Goal: Task Accomplishment & Management: Use online tool/utility

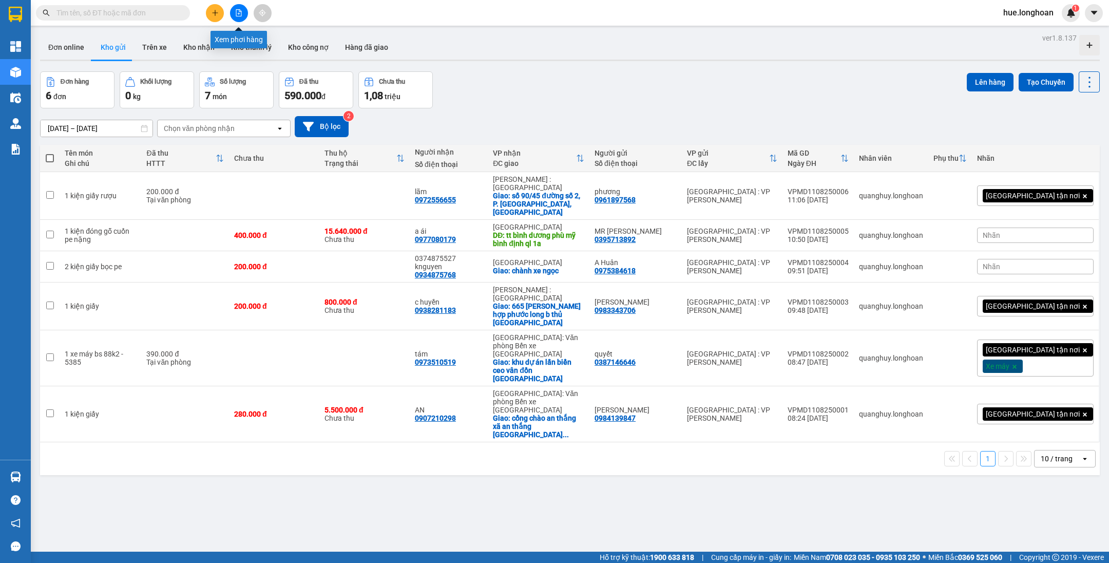
click at [237, 9] on button at bounding box center [239, 13] width 18 height 18
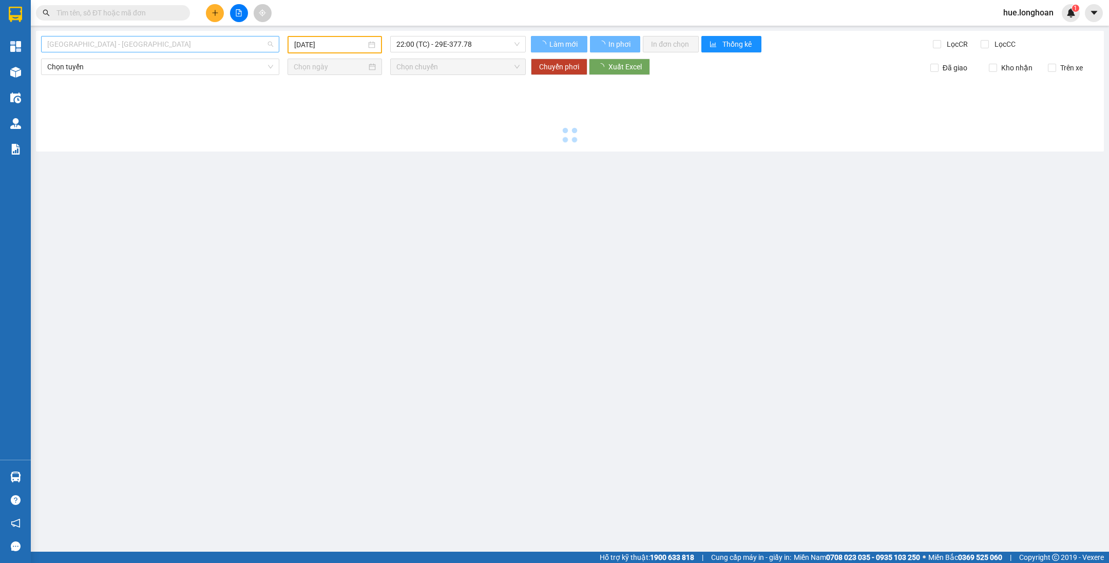
click at [191, 37] on span "[GEOGRAPHIC_DATA] - [GEOGRAPHIC_DATA]" at bounding box center [160, 43] width 226 height 15
type input "[DATE]"
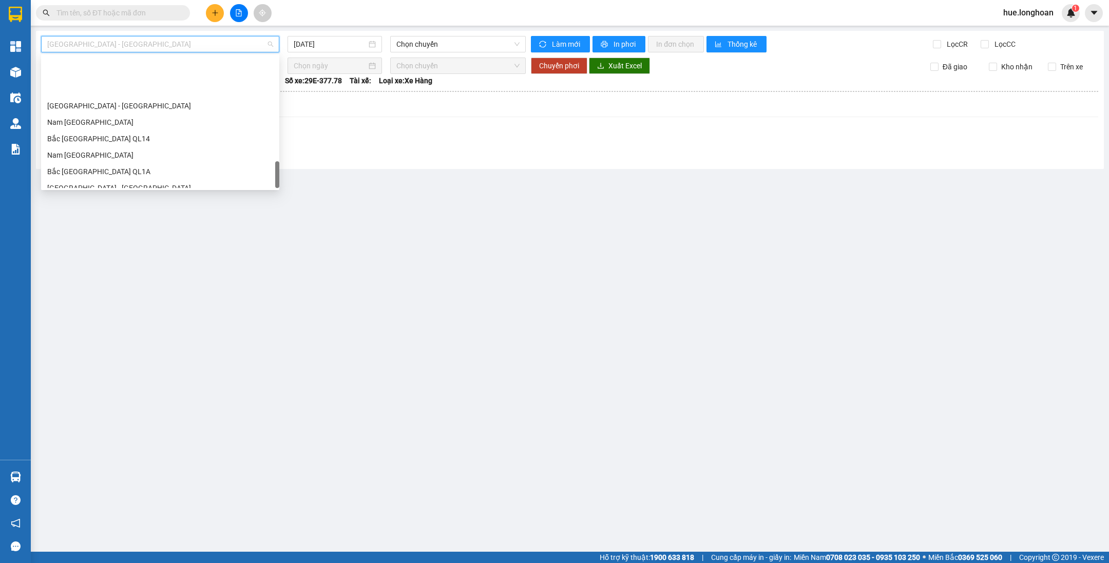
scroll to position [673, 0]
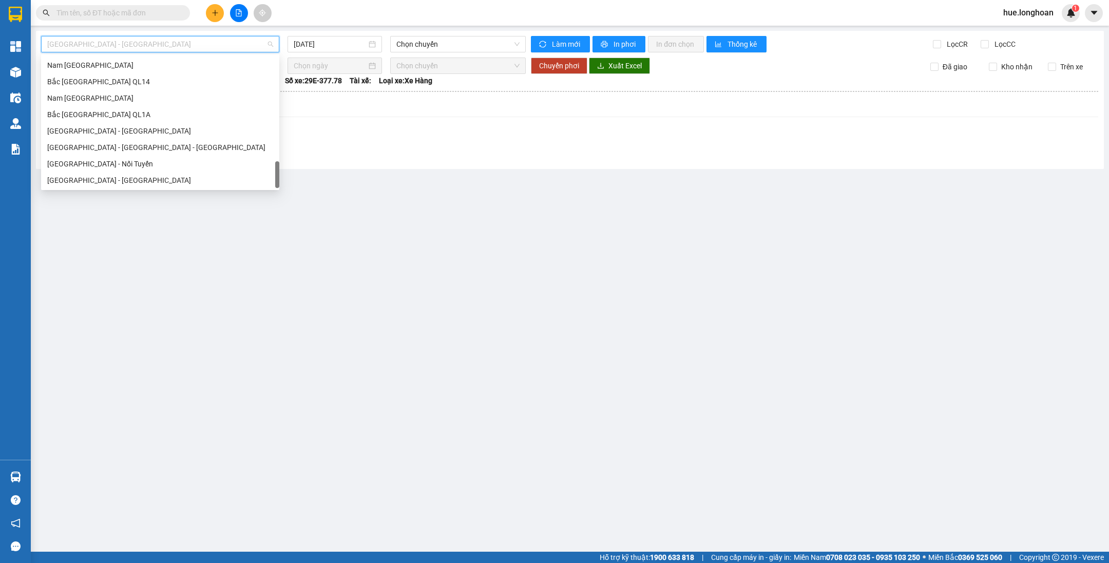
click at [110, 163] on div "[GEOGRAPHIC_DATA] - Nối Tuyến" at bounding box center [160, 163] width 226 height 11
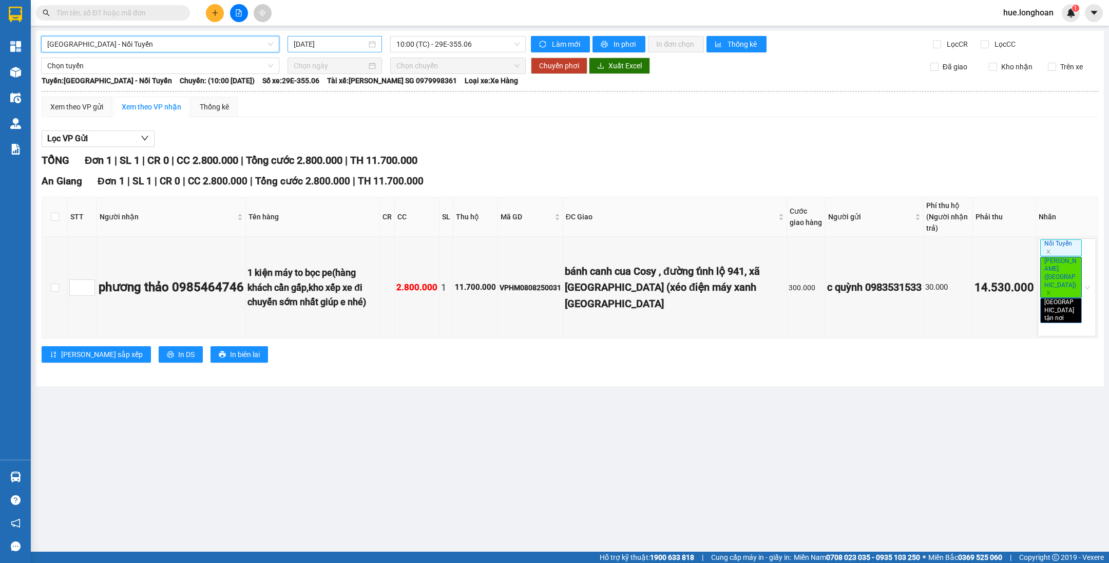
click at [310, 43] on input "[DATE]" at bounding box center [330, 43] width 73 height 11
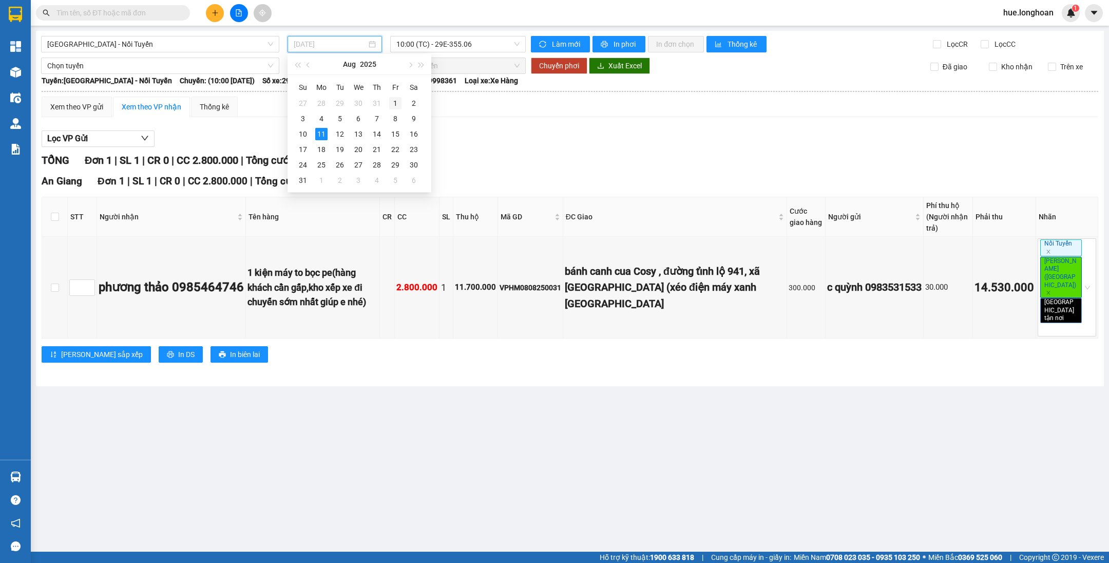
click at [392, 103] on div "1" at bounding box center [395, 103] width 12 height 12
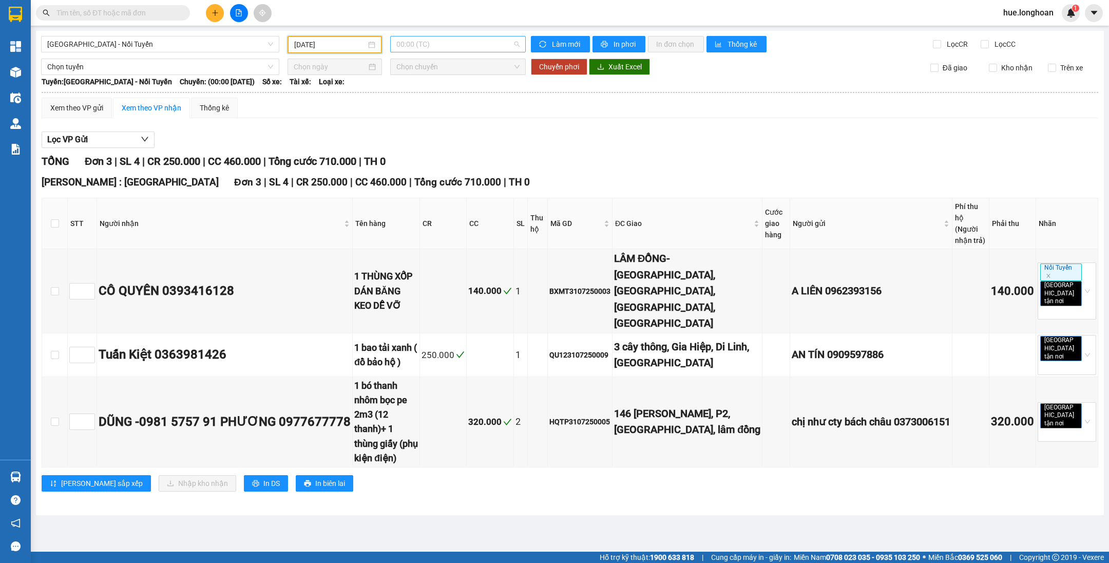
click at [439, 44] on span "00:00 (TC)" at bounding box center [457, 43] width 123 height 15
click at [436, 94] on div "18:00 (TC) - 29H-955.02" at bounding box center [436, 97] width 80 height 11
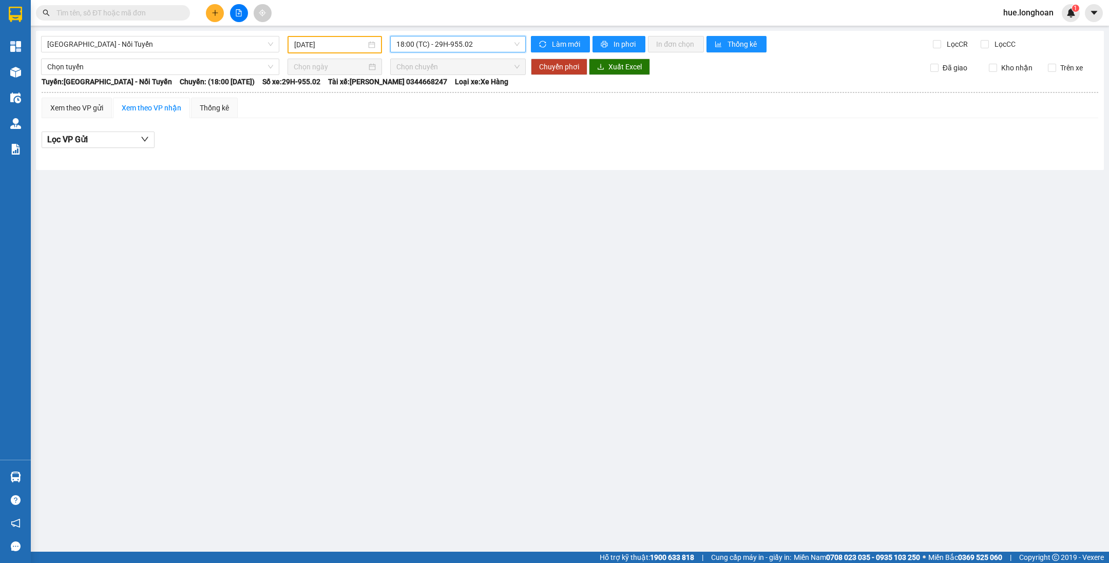
click at [340, 46] on input "[DATE]" at bounding box center [330, 44] width 72 height 11
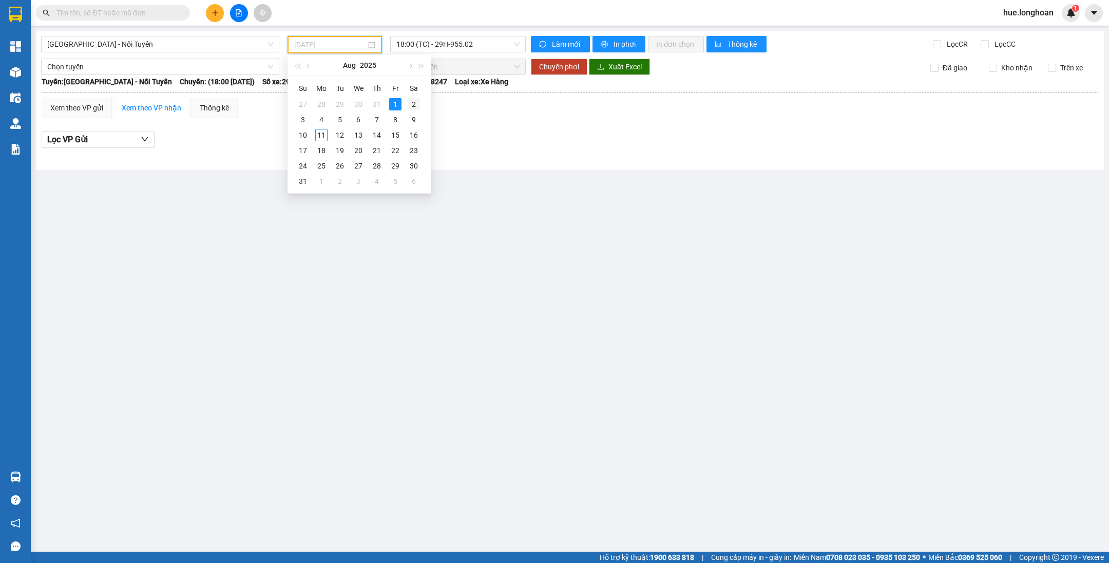
click at [418, 108] on div "2" at bounding box center [414, 104] width 12 height 12
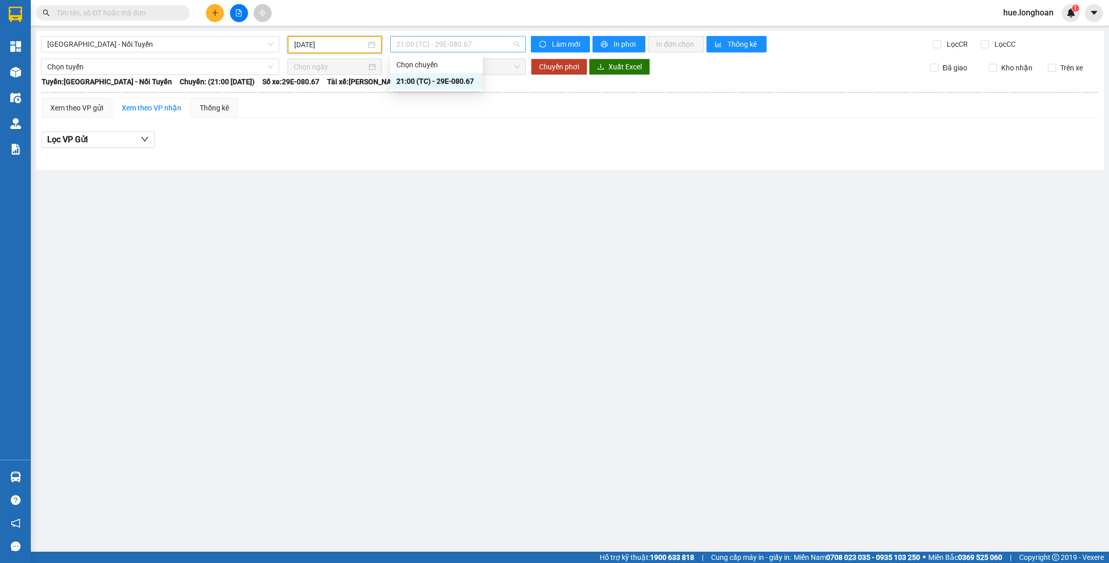
click at [439, 41] on span "21:00 (TC) - 29E-080.67" at bounding box center [457, 43] width 123 height 15
click at [346, 50] on div "[DATE]" at bounding box center [334, 44] width 94 height 17
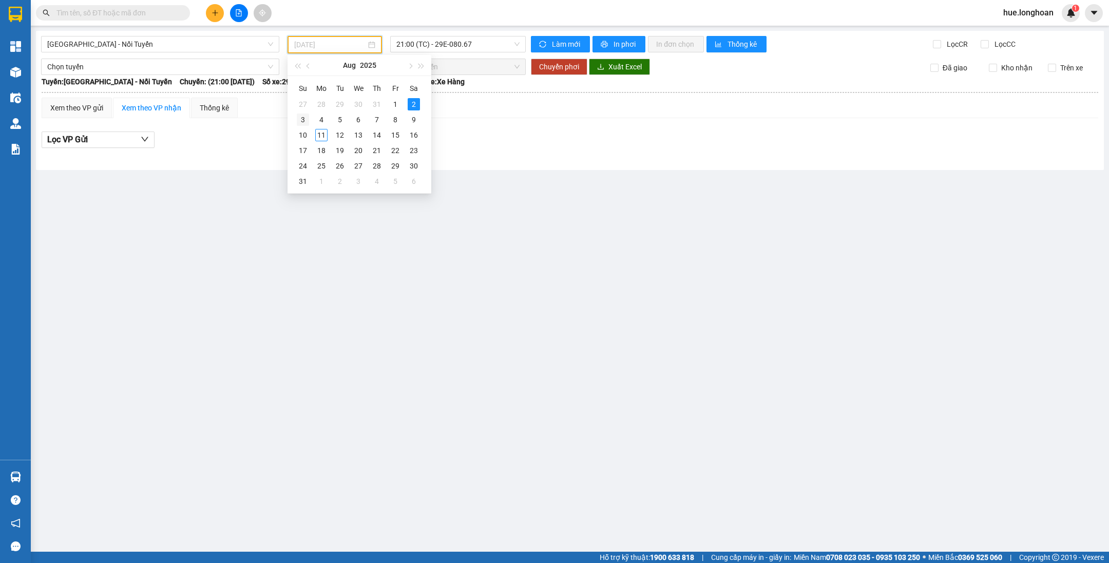
click at [305, 122] on div "3" at bounding box center [303, 119] width 12 height 12
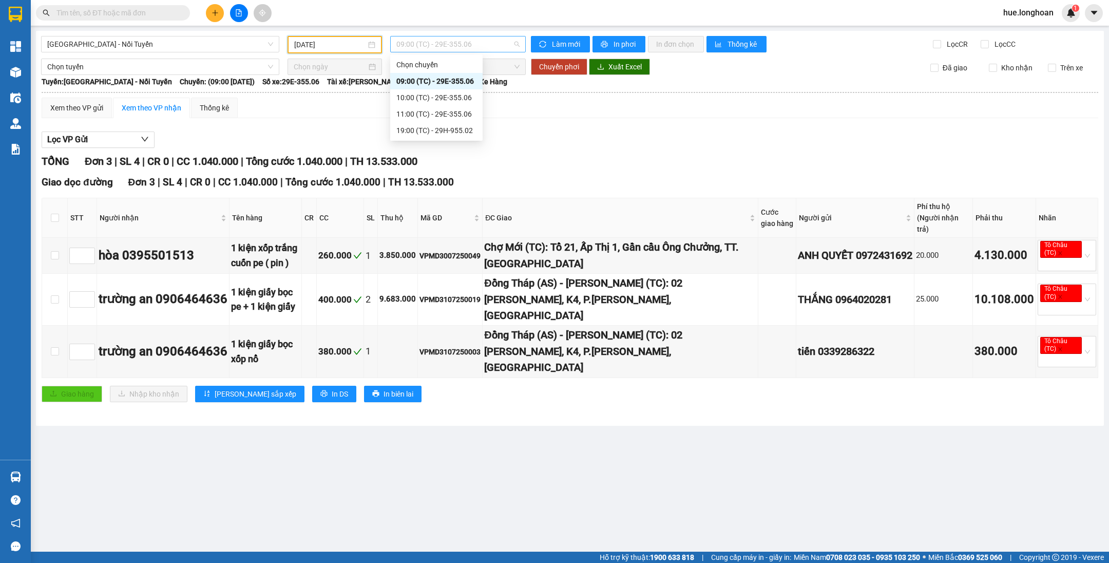
click at [454, 45] on span "09:00 (TC) - 29E-355.06" at bounding box center [457, 43] width 123 height 15
click at [432, 102] on div "10:00 (TC) - 29E-355.06" at bounding box center [436, 97] width 80 height 11
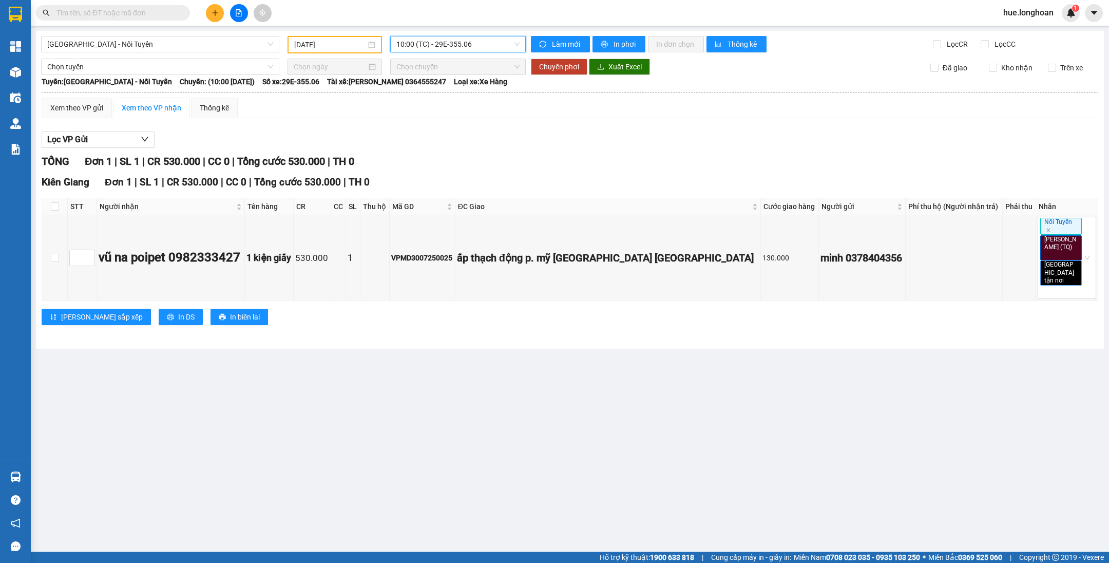
click at [458, 45] on span "10:00 (TC) - 29E-355.06" at bounding box center [457, 43] width 123 height 15
click at [448, 111] on div "11:00 (TC) - 29E-355.06" at bounding box center [436, 113] width 80 height 11
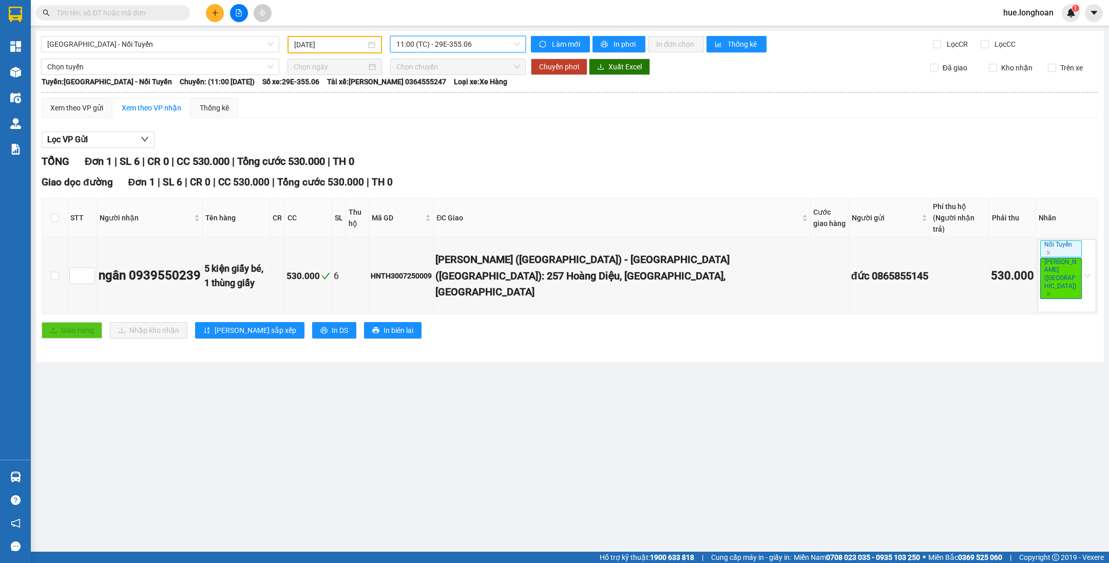
click at [450, 37] on span "11:00 (TC) - 29E-355.06" at bounding box center [457, 43] width 123 height 15
click at [454, 131] on div "19:00 (TC) - 29H-955.02" at bounding box center [436, 130] width 80 height 11
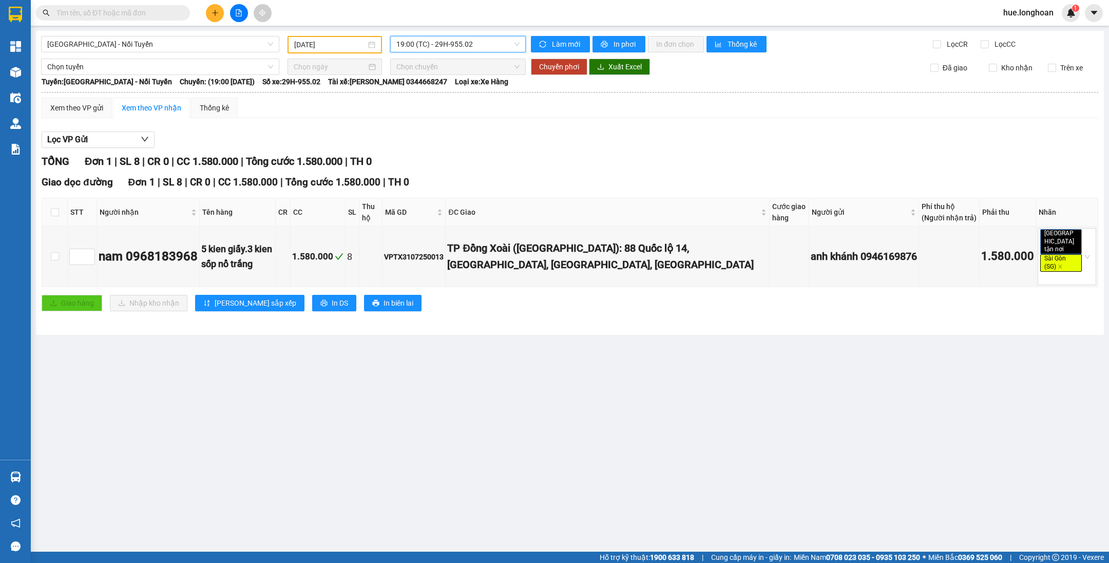
click at [353, 42] on input "[DATE]" at bounding box center [330, 44] width 72 height 11
click at [449, 139] on div "Lọc VP Gửi" at bounding box center [570, 139] width 1056 height 17
click at [449, 40] on span "19:00 (TC) - 29H-955.02" at bounding box center [457, 43] width 123 height 15
click at [358, 42] on input "[DATE]" at bounding box center [330, 44] width 72 height 11
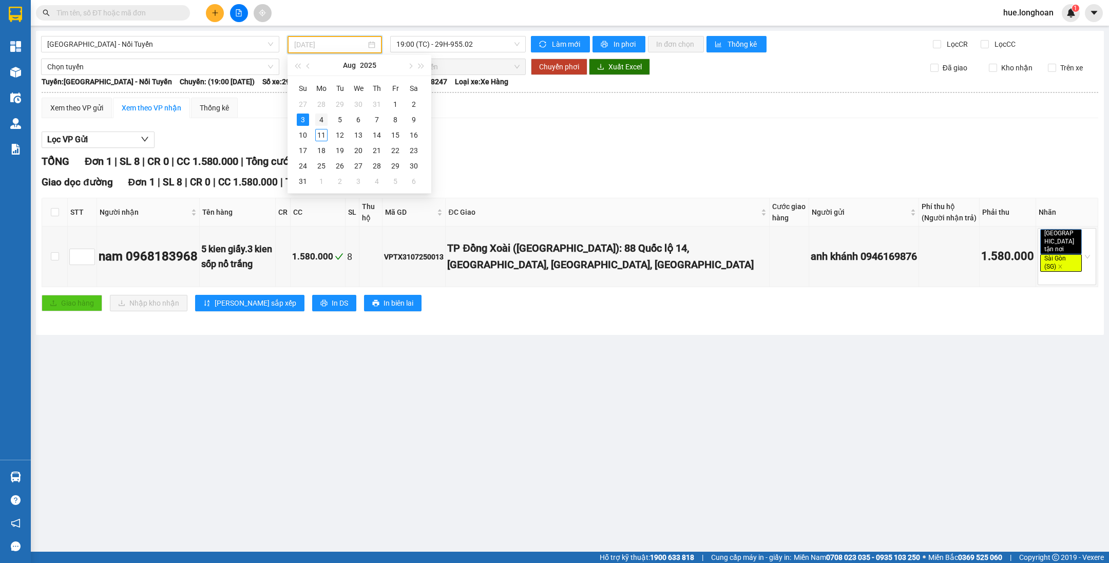
click at [324, 114] on div "4" at bounding box center [321, 119] width 12 height 12
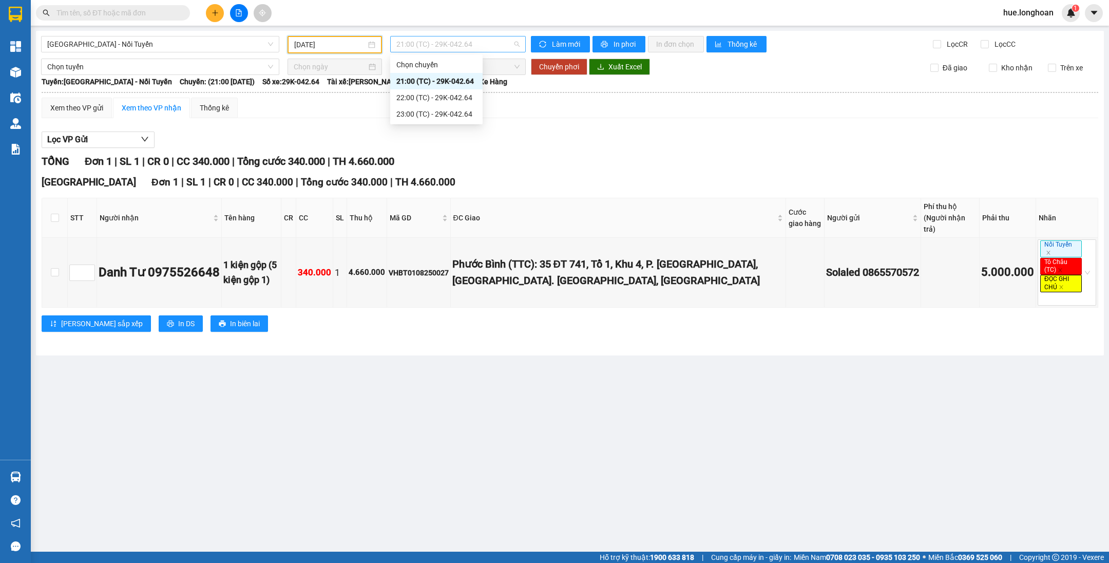
click at [404, 40] on span "21:00 (TC) - 29K-042.64" at bounding box center [457, 43] width 123 height 15
click at [413, 103] on div "22:00 (TC) - 29K-042.64" at bounding box center [436, 97] width 80 height 11
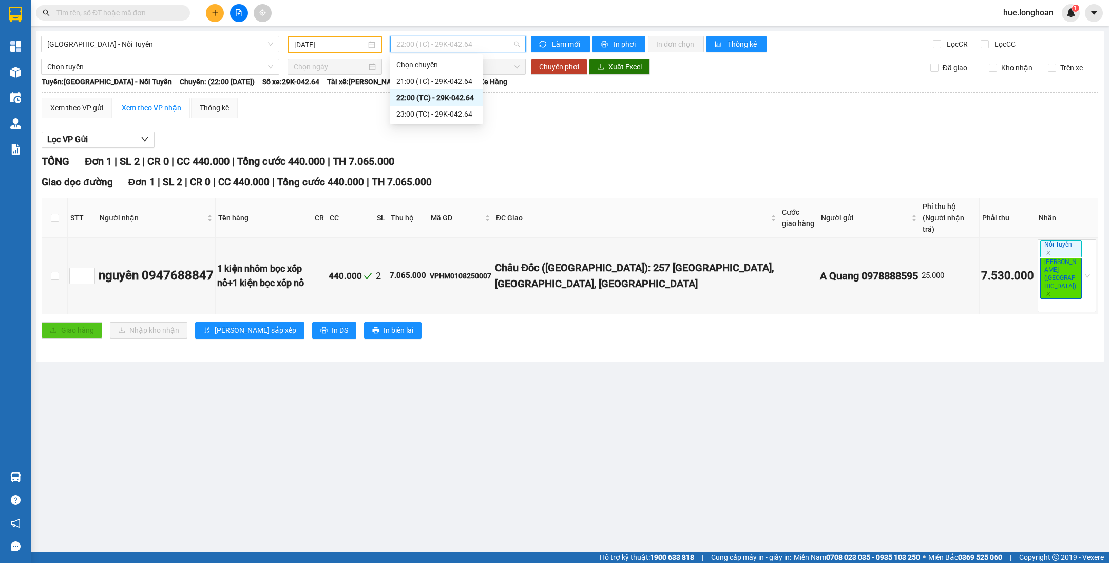
click at [404, 45] on span "22:00 (TC) - 29K-042.64" at bounding box center [457, 43] width 123 height 15
click at [417, 109] on div "23:00 (TC) - 29K-042.64" at bounding box center [436, 113] width 80 height 11
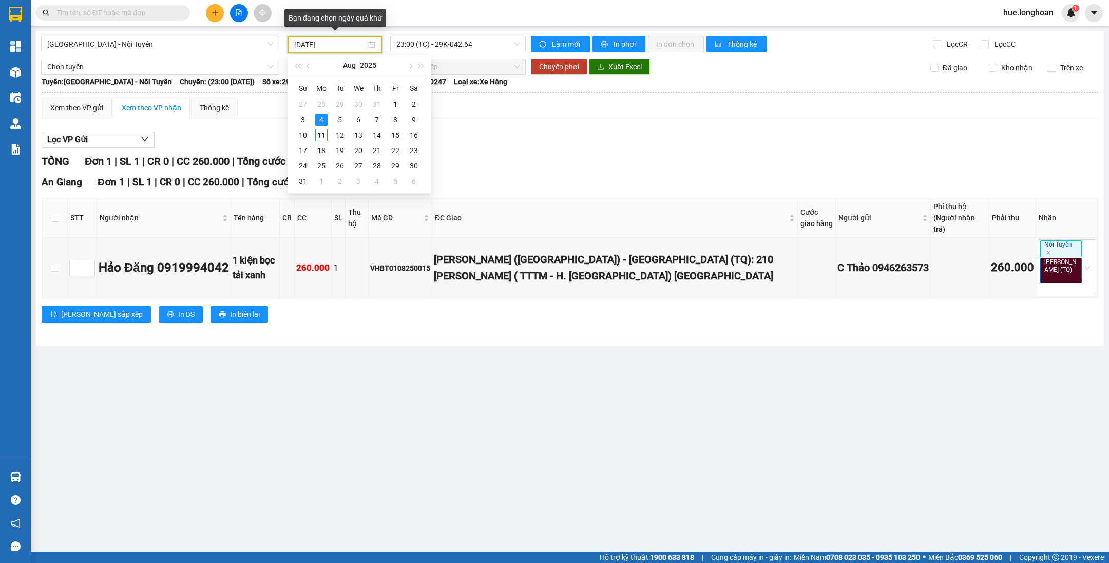
click at [351, 46] on input "[DATE]" at bounding box center [330, 44] width 72 height 11
click at [344, 118] on div "5" at bounding box center [340, 119] width 12 height 12
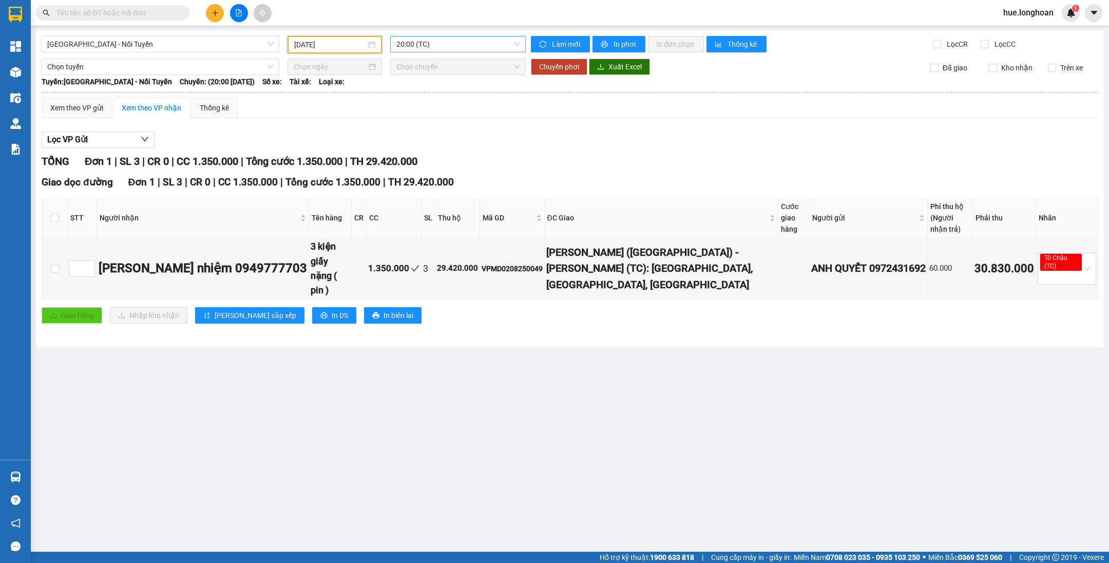
click at [413, 38] on span "20:00 (TC)" at bounding box center [457, 43] width 123 height 15
click at [423, 92] on div "21:00 (TC)" at bounding box center [436, 97] width 80 height 11
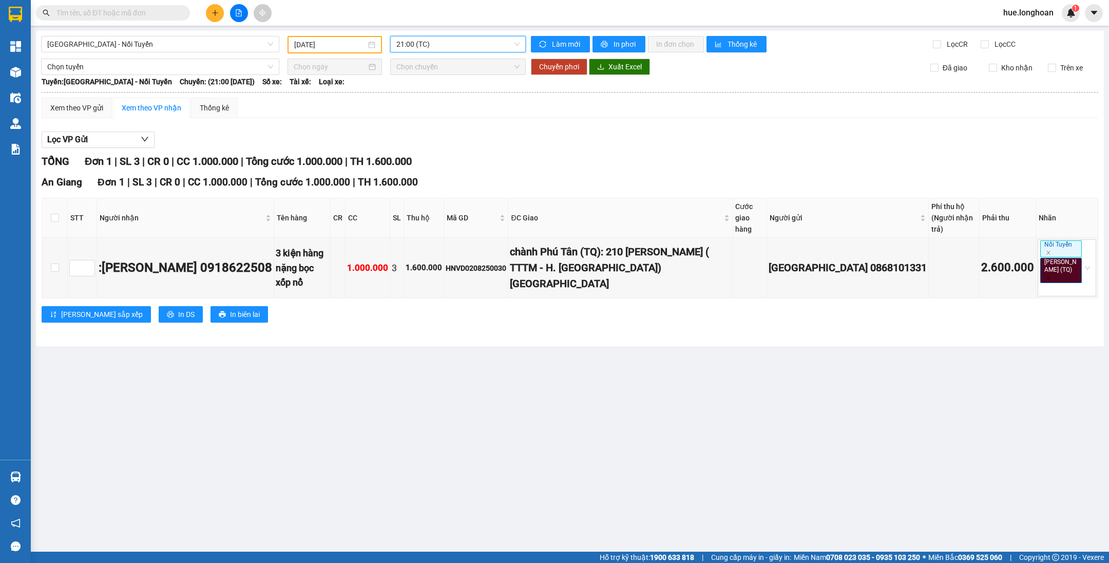
click at [460, 45] on span "21:00 (TC)" at bounding box center [457, 43] width 123 height 15
click at [424, 113] on div "22:00 (TC)" at bounding box center [436, 113] width 80 height 11
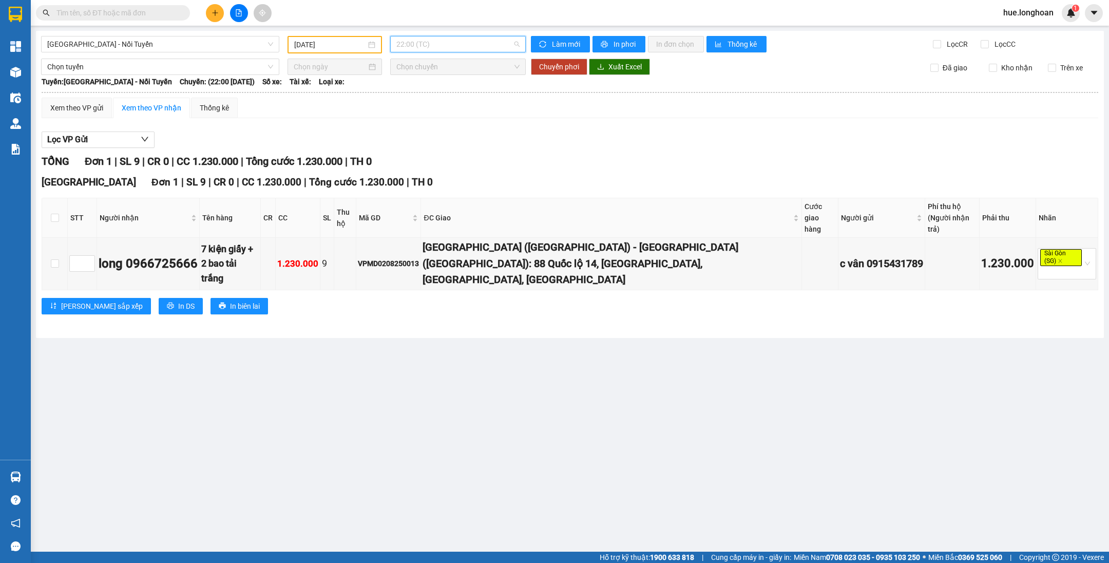
click at [434, 43] on span "22:00 (TC)" at bounding box center [457, 43] width 123 height 15
click at [428, 128] on div "23:00 (TC)" at bounding box center [436, 130] width 80 height 11
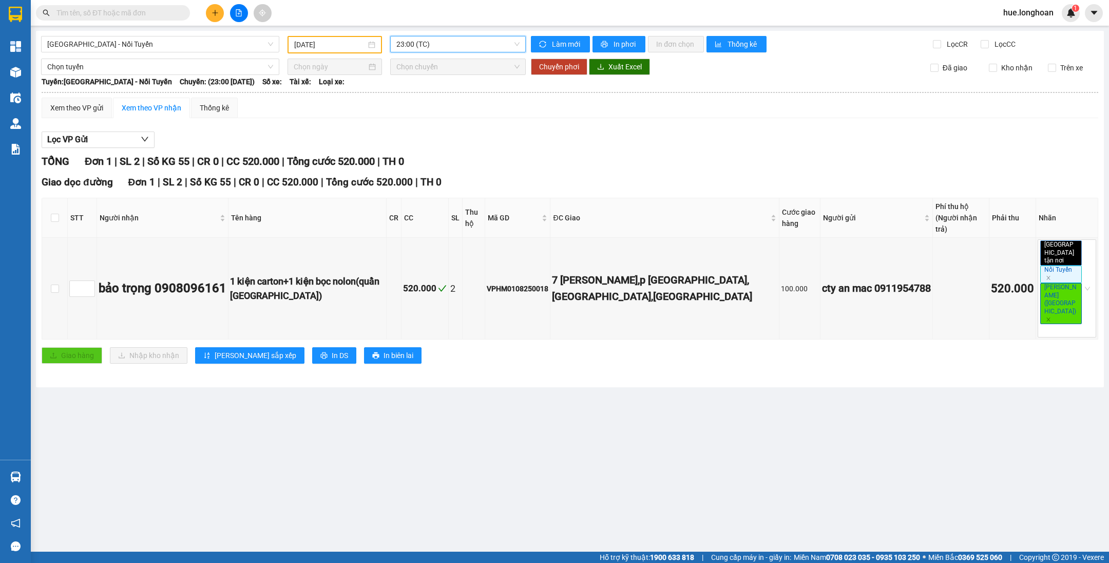
click at [348, 38] on div "[DATE]" at bounding box center [334, 44] width 94 height 17
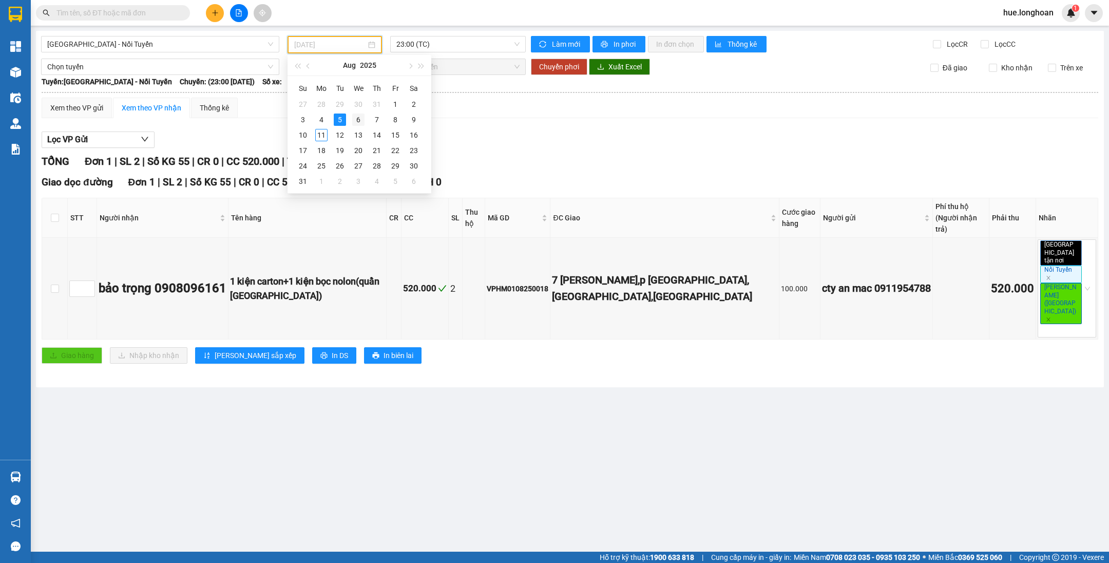
click at [357, 115] on div "6" at bounding box center [358, 119] width 12 height 12
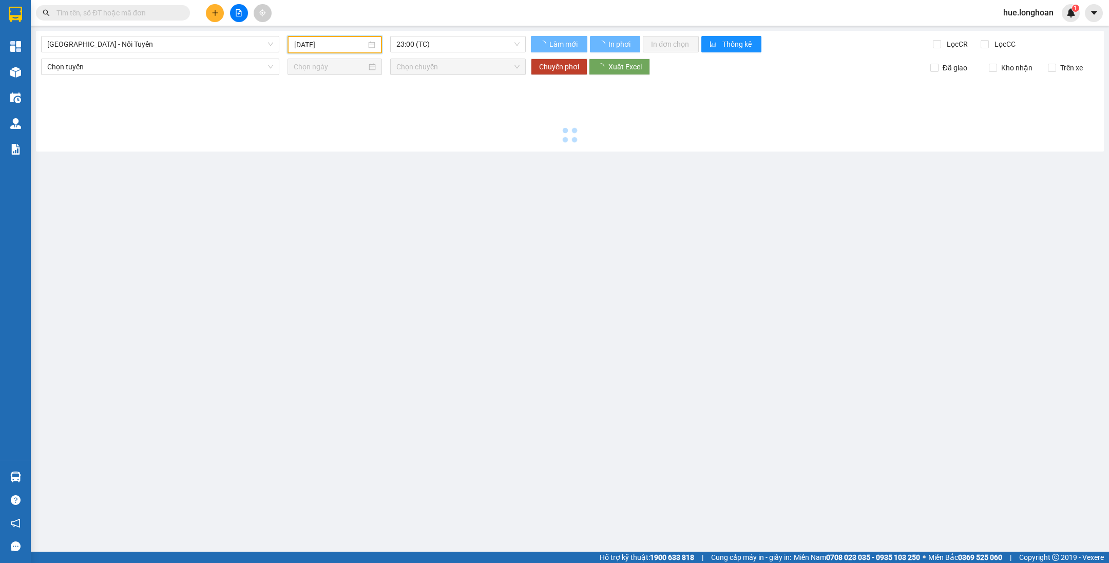
type input "[DATE]"
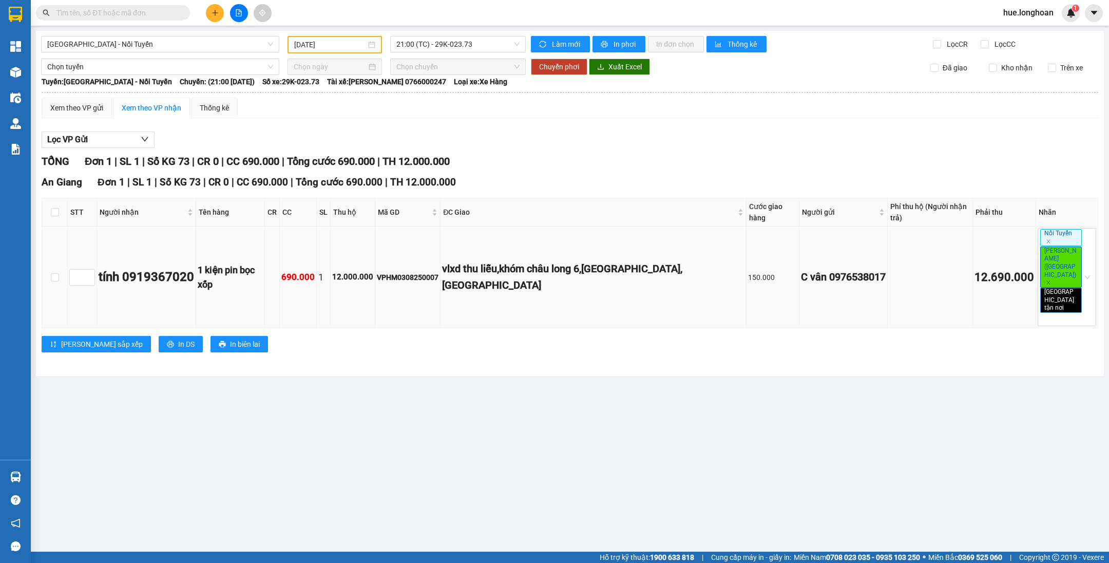
click at [429, 272] on div "VPHM0308250007" at bounding box center [408, 277] width 62 height 11
copy div "VPHM0308250007"
click at [163, 11] on input "text" at bounding box center [116, 12] width 121 height 11
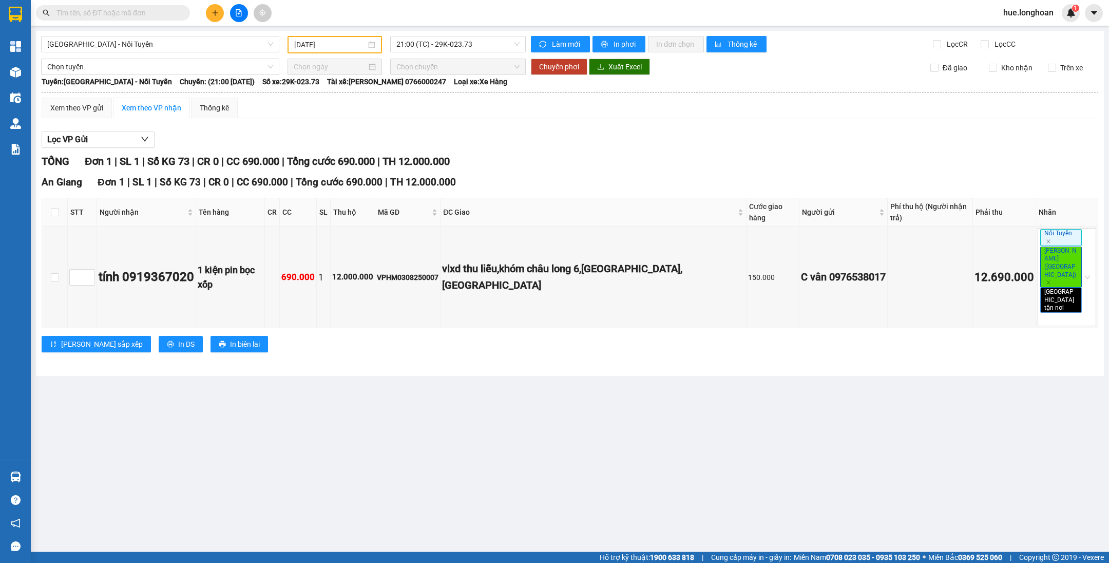
paste input "VPHM0308250007"
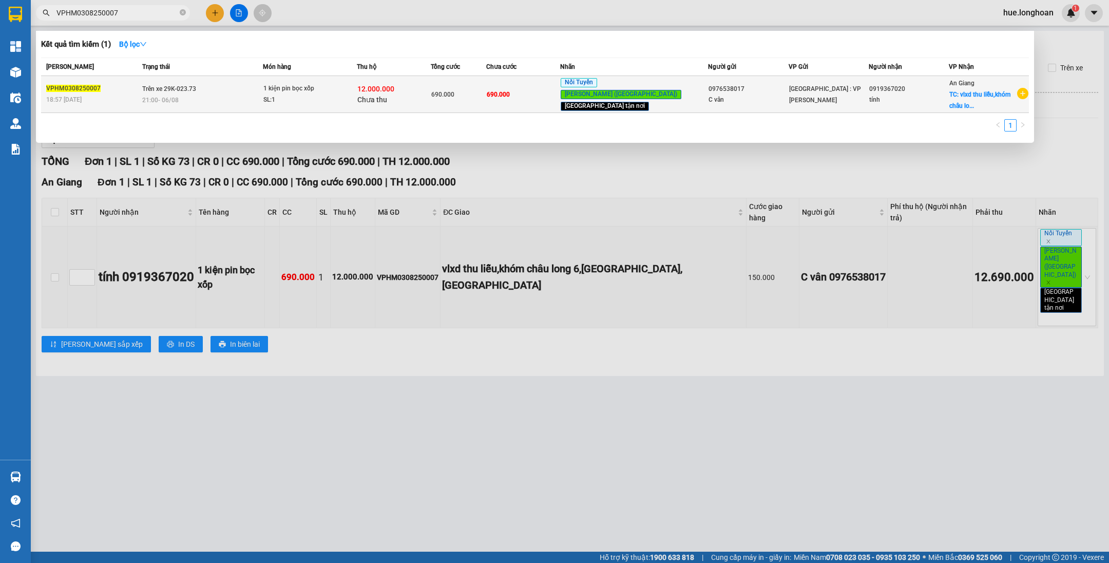
type input "VPHM0308250007"
click at [486, 92] on div "690.000" at bounding box center [458, 94] width 54 height 11
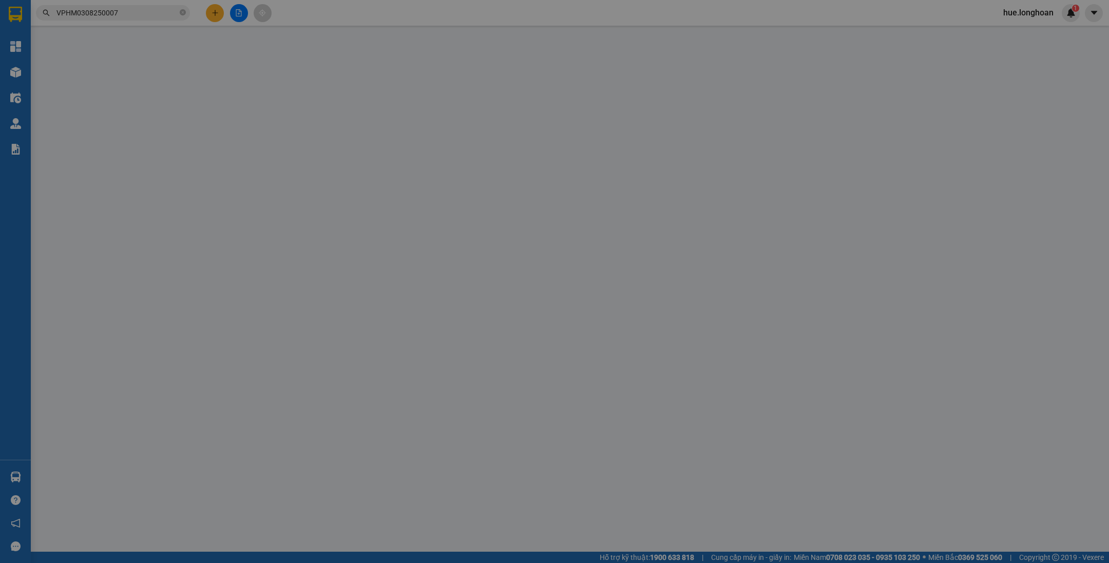
type input "0976538017"
type input "C vân"
type input "0919367020"
type input "tính"
checkbox input "true"
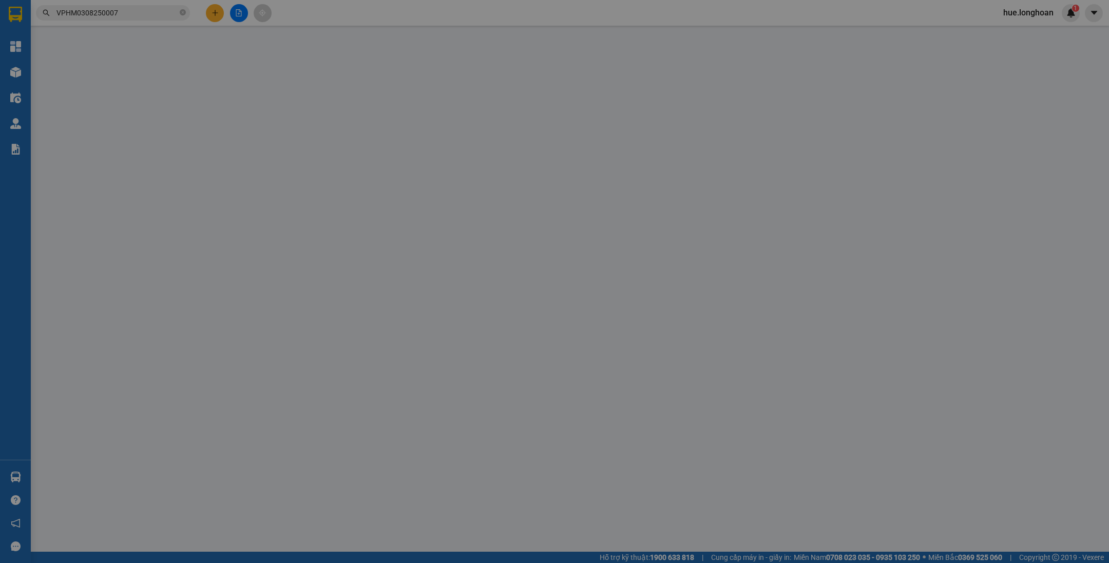
type input "vlxd thu liễu,khóm châu long 6,[GEOGRAPHIC_DATA],[GEOGRAPHIC_DATA]"
type input "690.000"
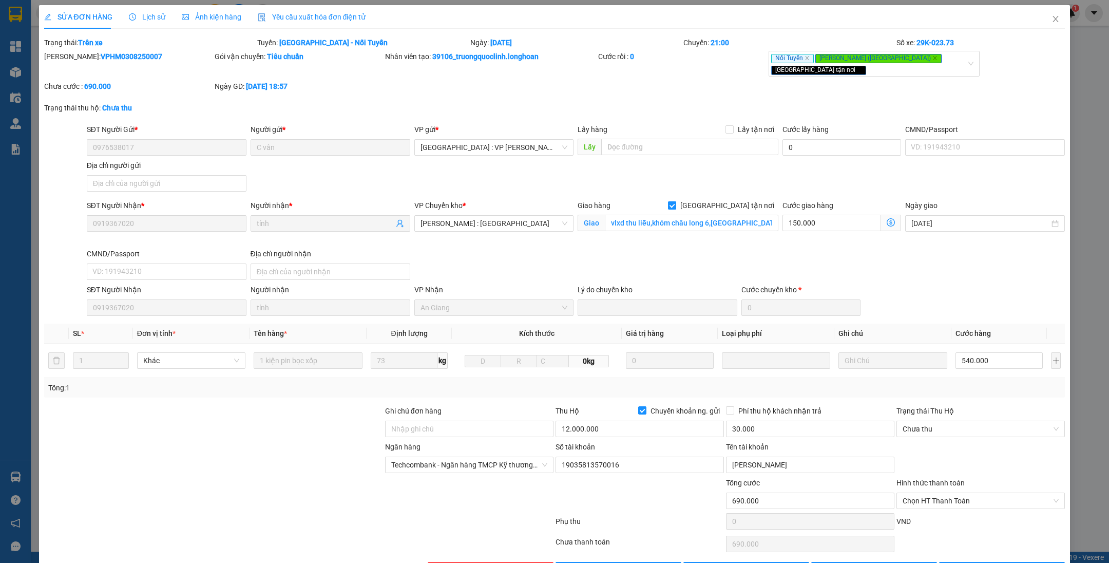
click at [731, 200] on span "[GEOGRAPHIC_DATA] tận nơi" at bounding box center [727, 205] width 102 height 11
click at [675, 201] on input "[GEOGRAPHIC_DATA] tận nơi" at bounding box center [671, 204] width 7 height 7
checkbox input "false"
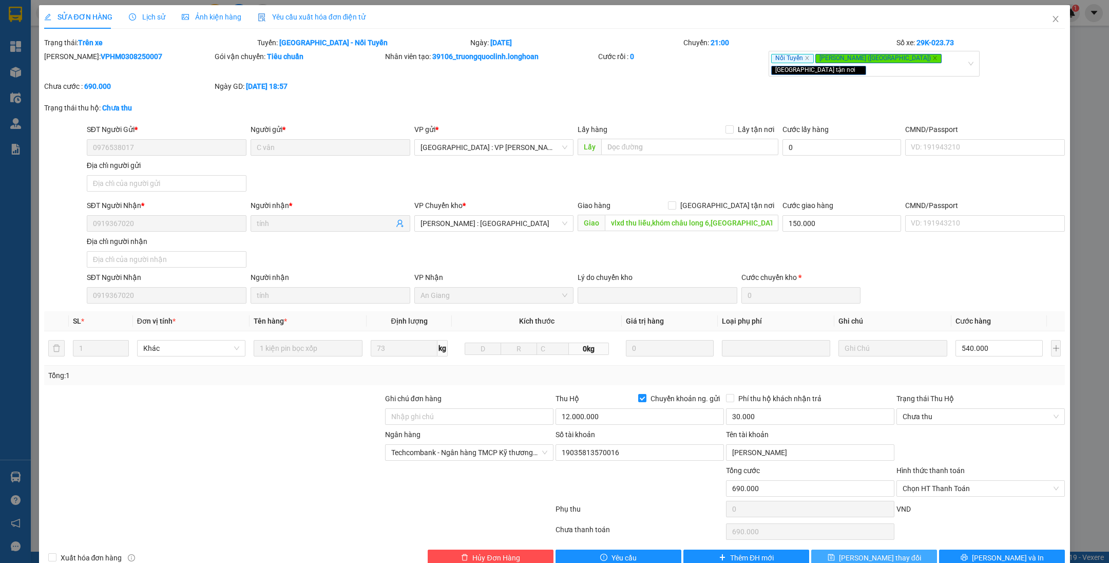
click at [835, 553] on icon "save" at bounding box center [830, 556] width 7 height 7
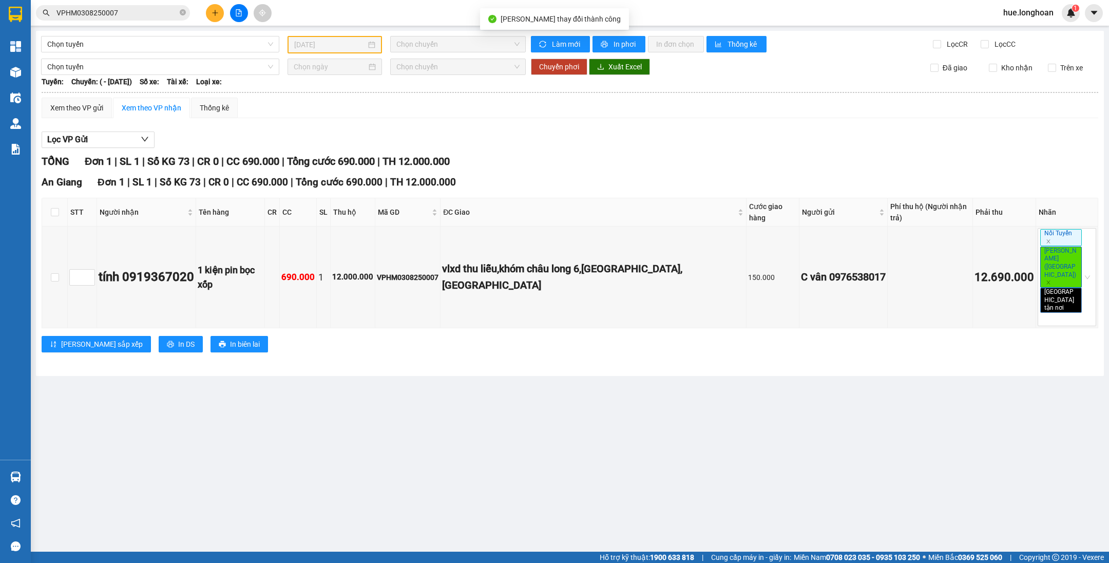
click at [149, 15] on input "VPHM0308250007" at bounding box center [116, 12] width 121 height 11
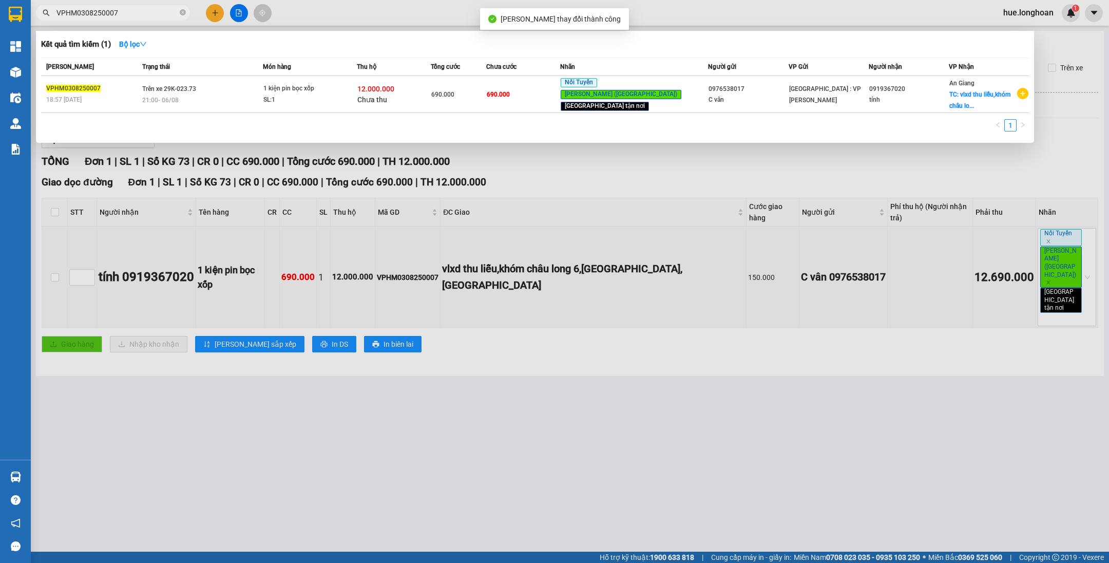
drag, startPoint x: 169, startPoint y: 237, endPoint x: 23, endPoint y: 234, distance: 146.8
click at [169, 237] on div at bounding box center [554, 281] width 1109 height 563
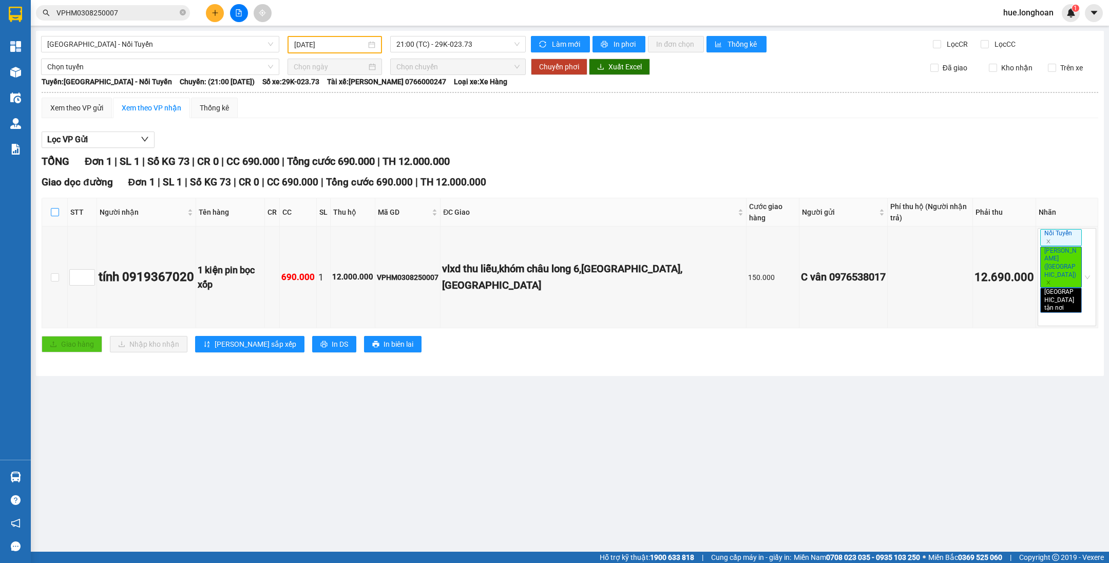
click at [53, 208] on input "checkbox" at bounding box center [55, 212] width 8 height 8
checkbox input "true"
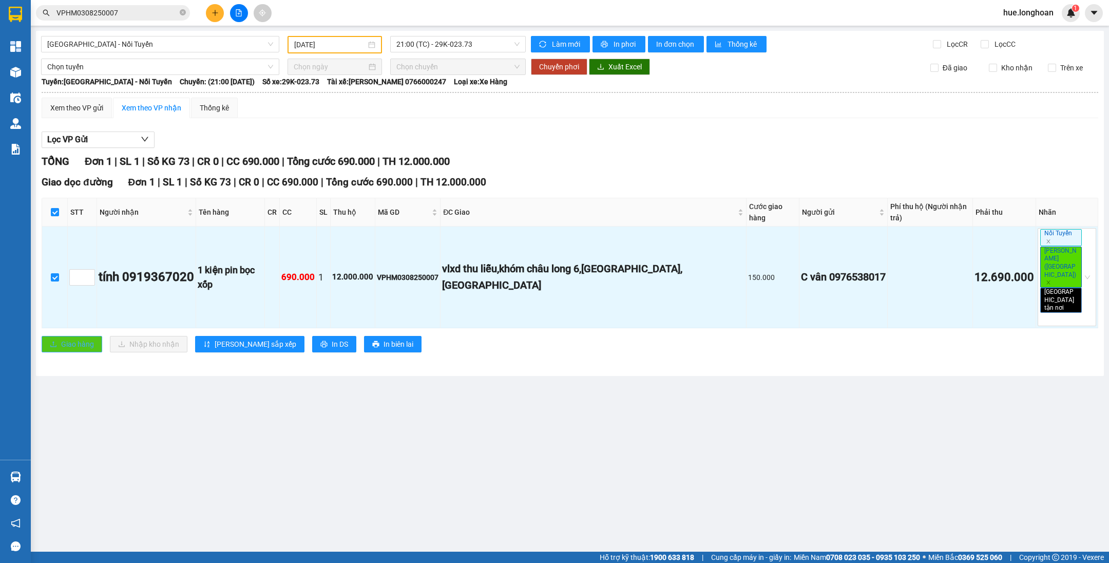
click at [79, 338] on span "Giao hàng" at bounding box center [77, 343] width 33 height 11
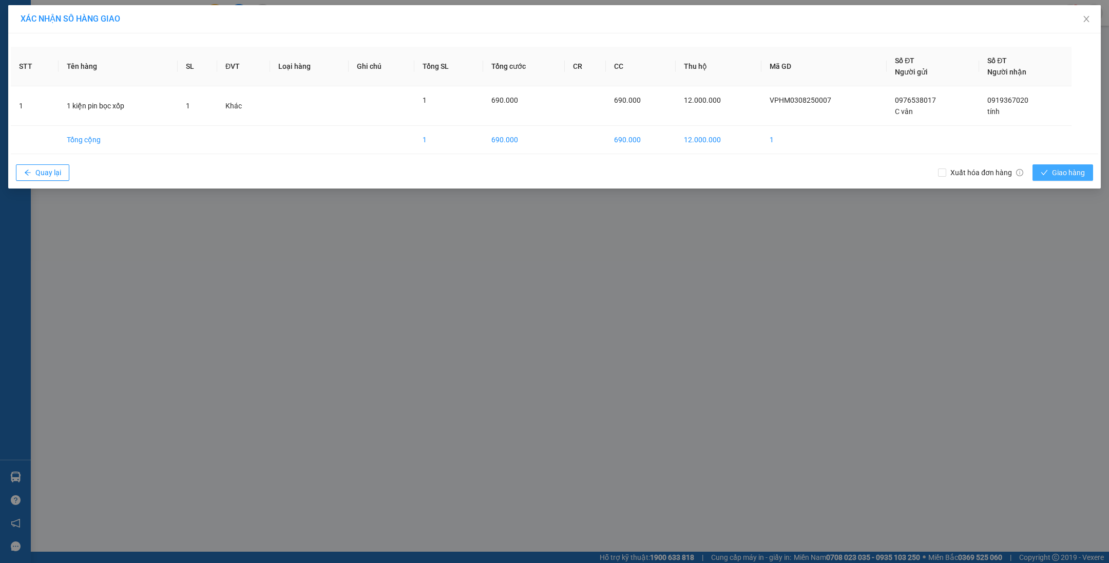
click at [1072, 174] on span "Giao hàng" at bounding box center [1068, 172] width 33 height 11
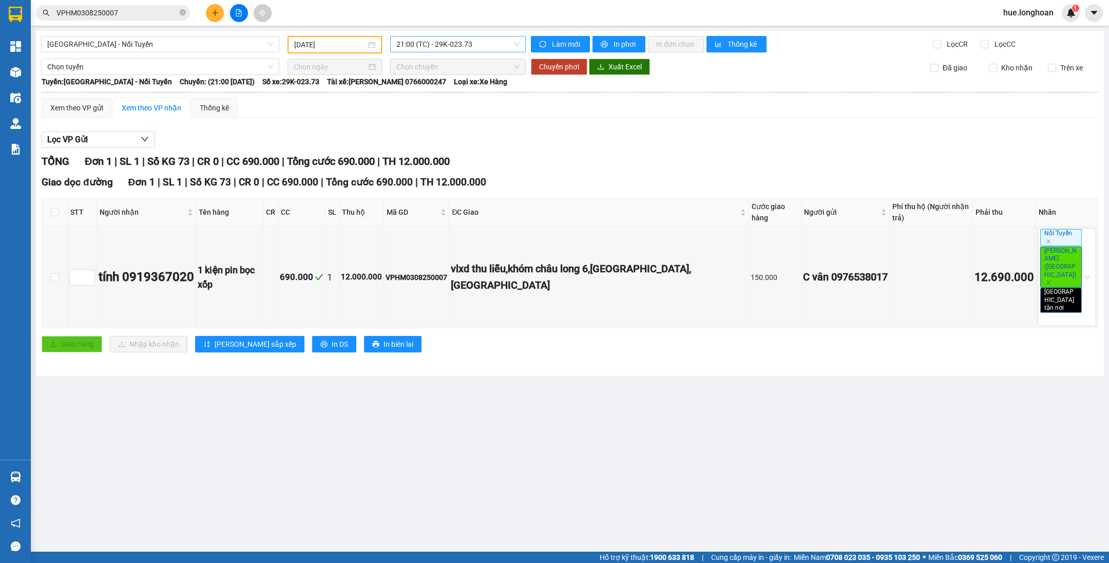
click at [417, 41] on span "21:00 (TC) - 29K-023.73" at bounding box center [457, 43] width 123 height 15
click at [430, 94] on div "22:00 (TC) - 29K-023.73" at bounding box center [436, 97] width 80 height 11
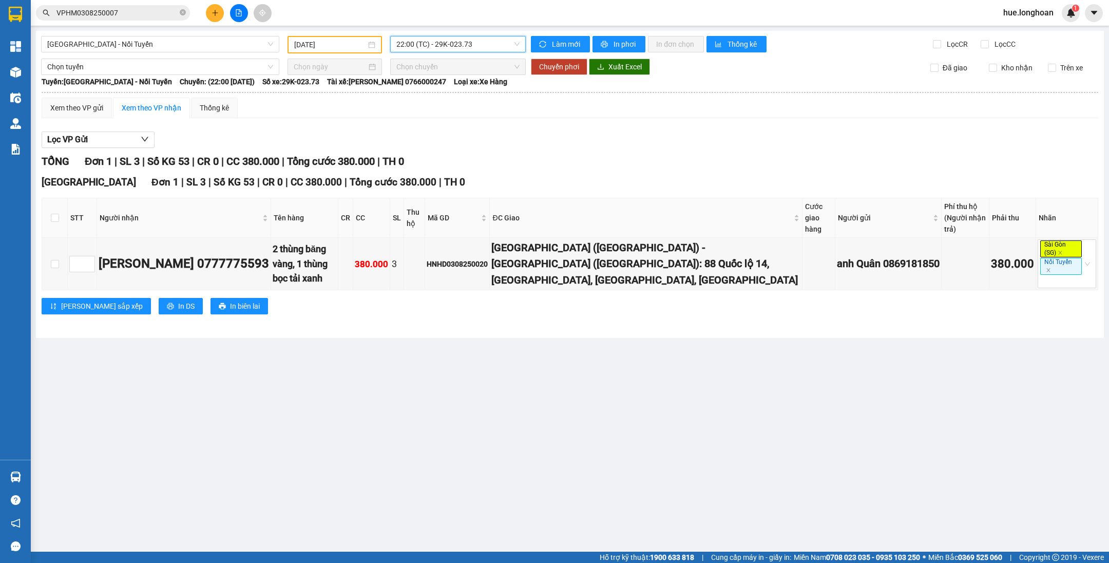
click at [475, 36] on span "22:00 (TC) - 29K-023.73" at bounding box center [457, 43] width 123 height 15
click at [404, 112] on div "23:00 (TC) - 29K-023.73" at bounding box center [436, 113] width 80 height 11
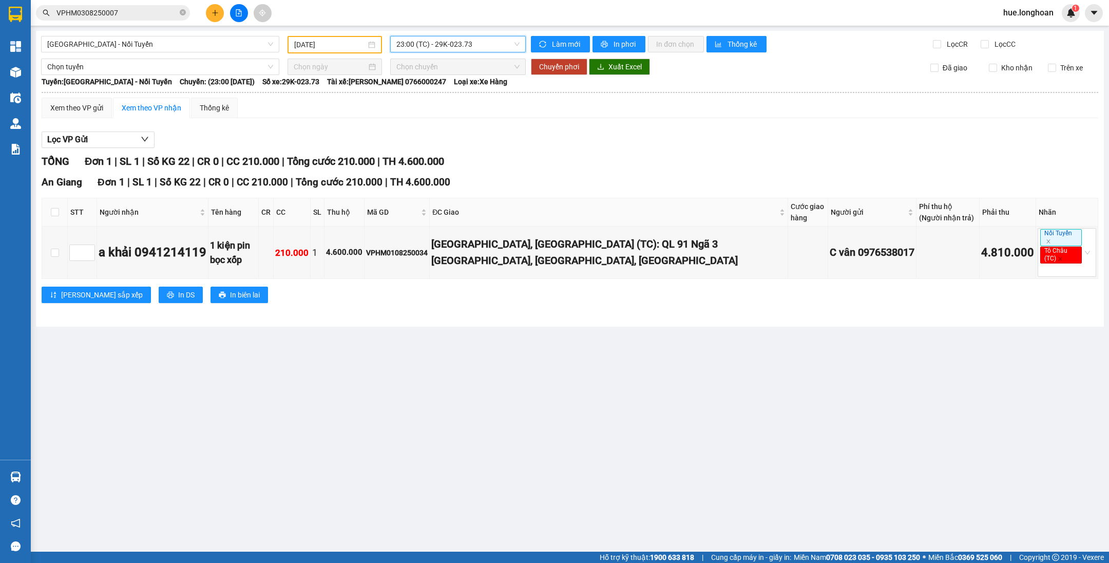
click at [427, 48] on span "23:00 (TC) - 29K-023.73" at bounding box center [457, 43] width 123 height 15
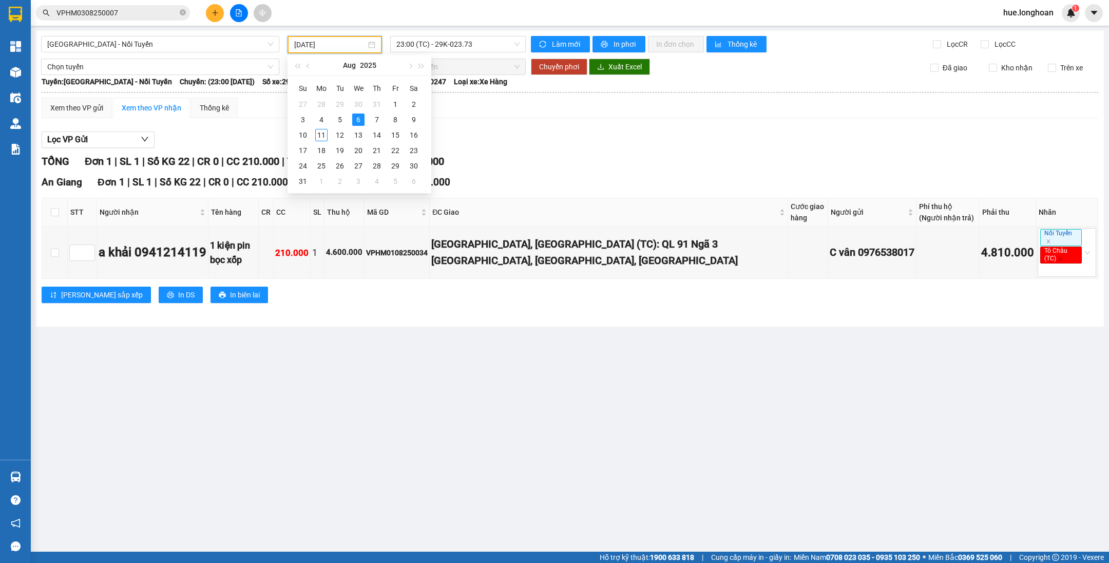
click at [356, 47] on input "[DATE]" at bounding box center [330, 44] width 72 height 11
click at [377, 122] on div "7" at bounding box center [377, 119] width 12 height 12
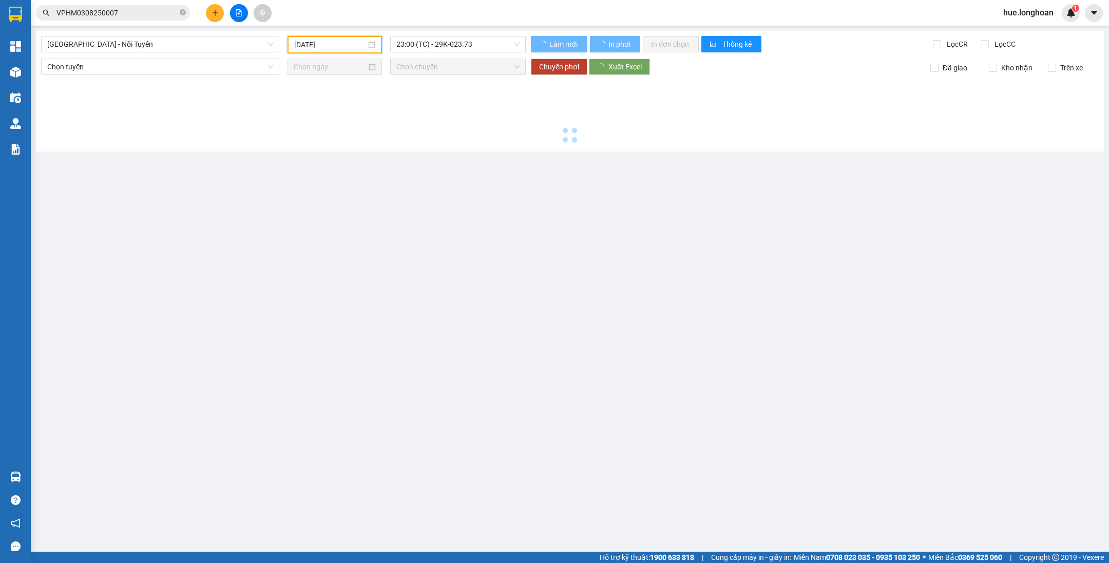
type input "[DATE]"
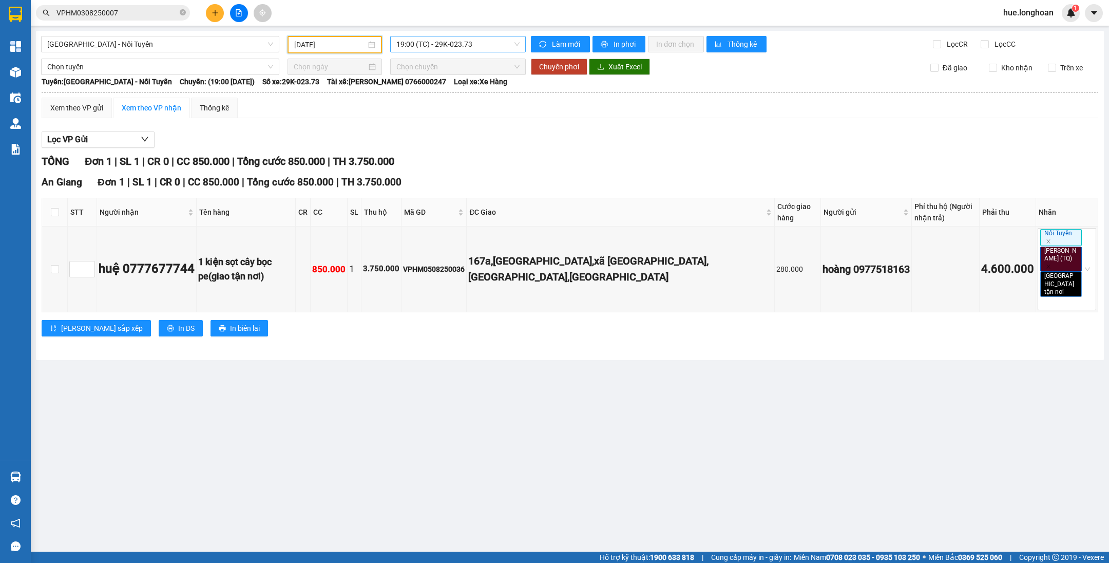
click at [447, 46] on span "19:00 (TC) - 29K-023.73" at bounding box center [457, 43] width 123 height 15
click at [443, 97] on div "20:00 (TC) - 29K-023.73" at bounding box center [436, 97] width 80 height 11
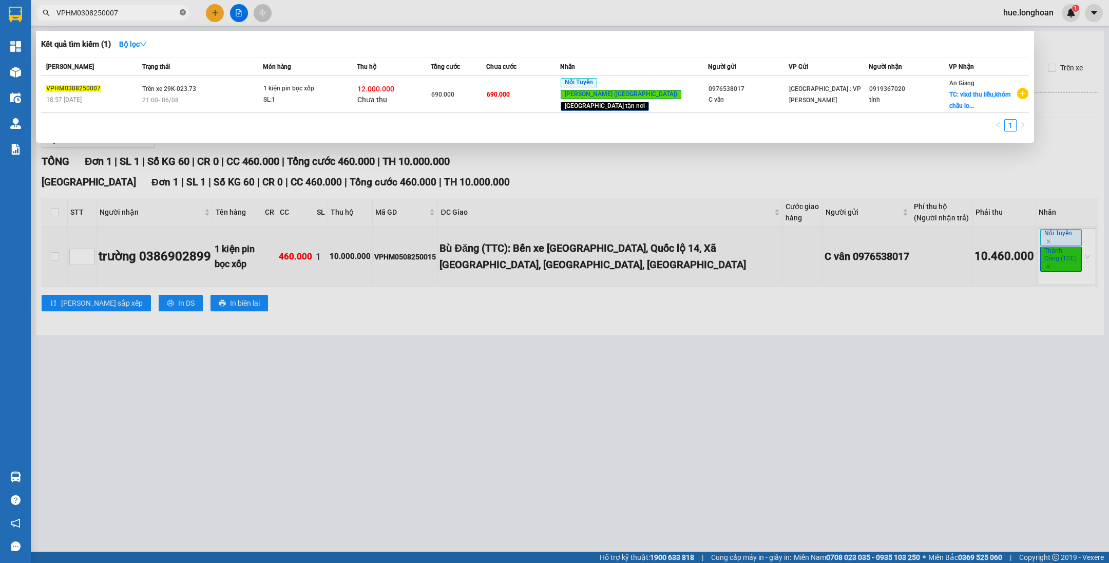
click at [184, 12] on icon "close-circle" at bounding box center [183, 12] width 6 height 6
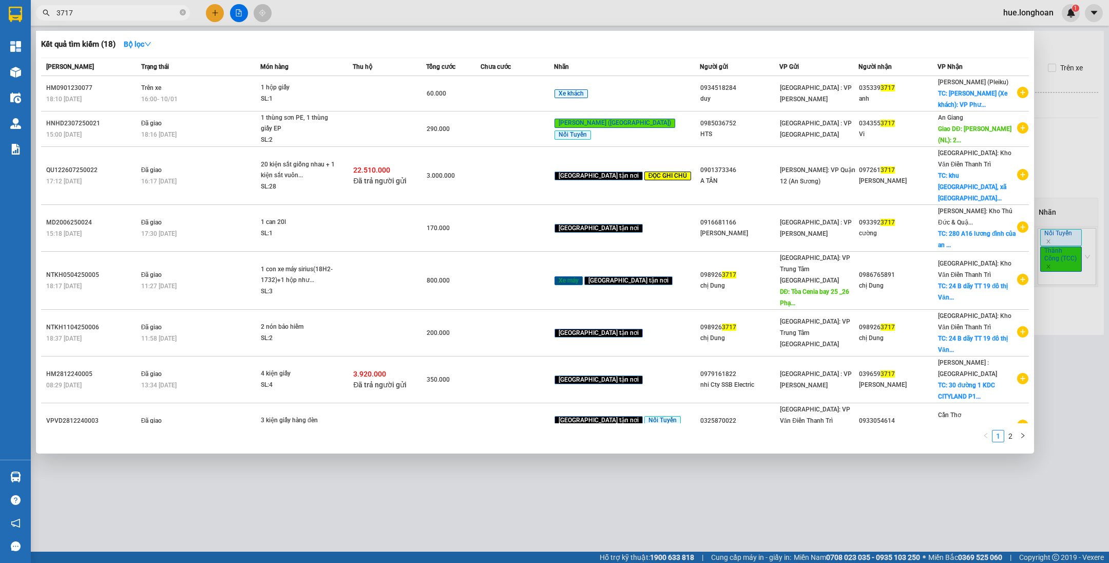
type input "3717"
click at [552, 525] on div at bounding box center [554, 281] width 1109 height 563
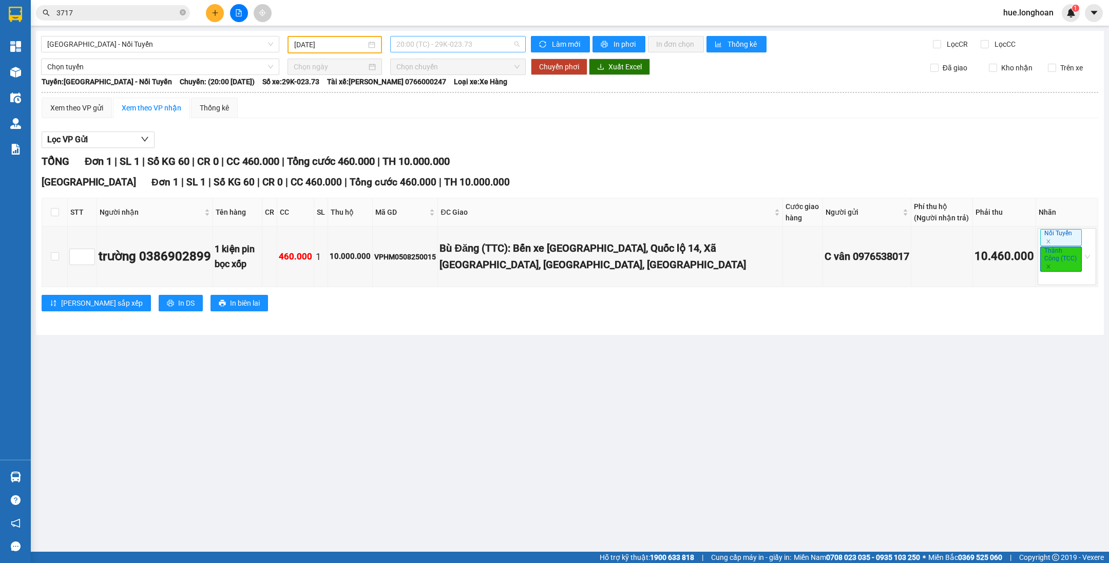
click at [450, 42] on span "20:00 (TC) - 29K-023.73" at bounding box center [457, 43] width 123 height 15
click at [445, 117] on div "21:00 (TC) - 29K-023.73" at bounding box center [436, 113] width 80 height 11
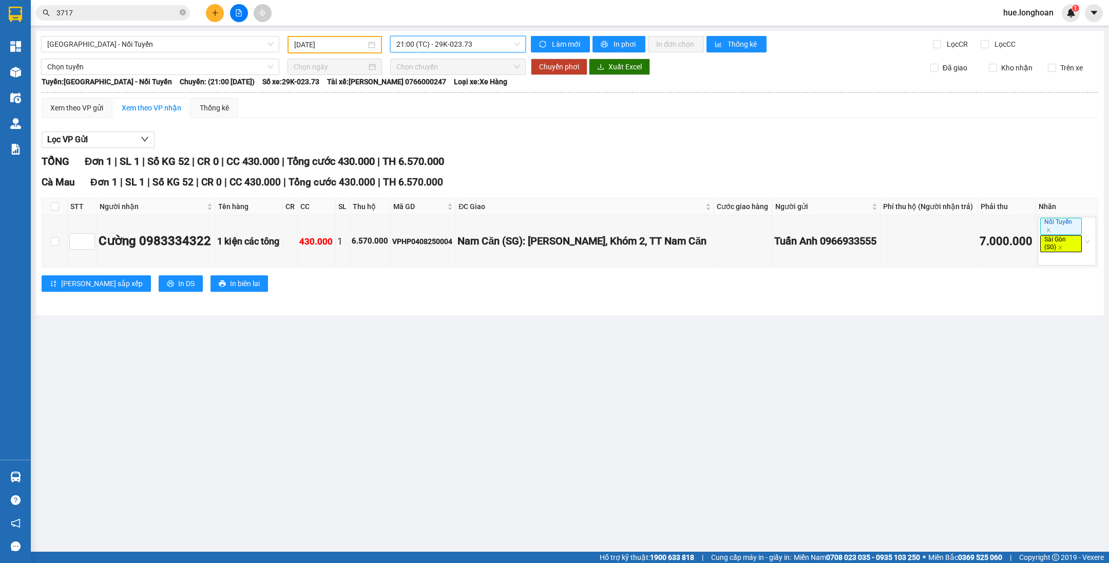
click at [350, 43] on input "[DATE]" at bounding box center [330, 44] width 72 height 11
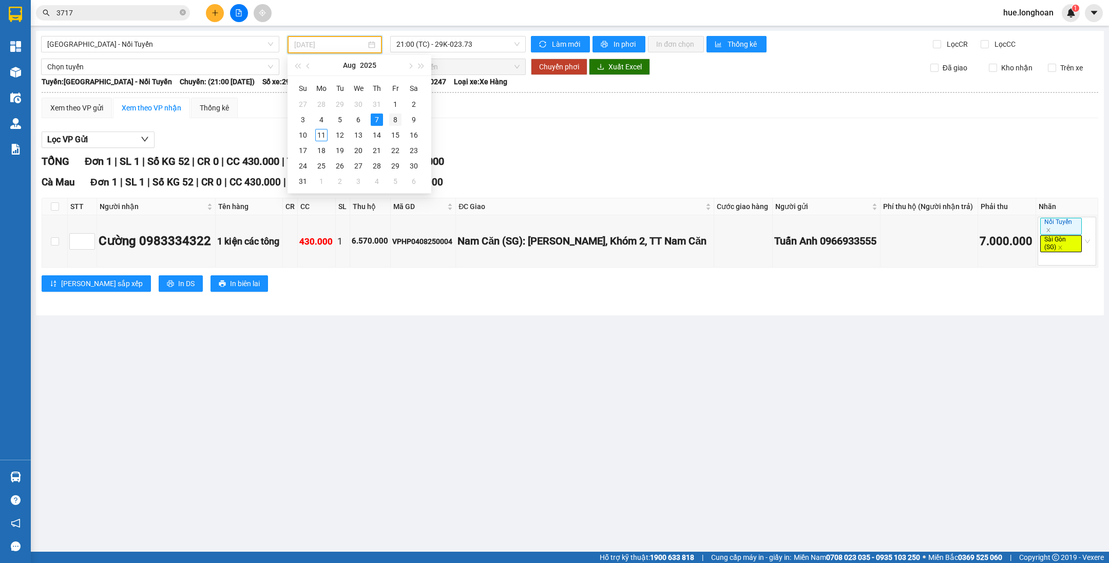
click at [390, 119] on div "8" at bounding box center [395, 119] width 12 height 12
type input "[DATE]"
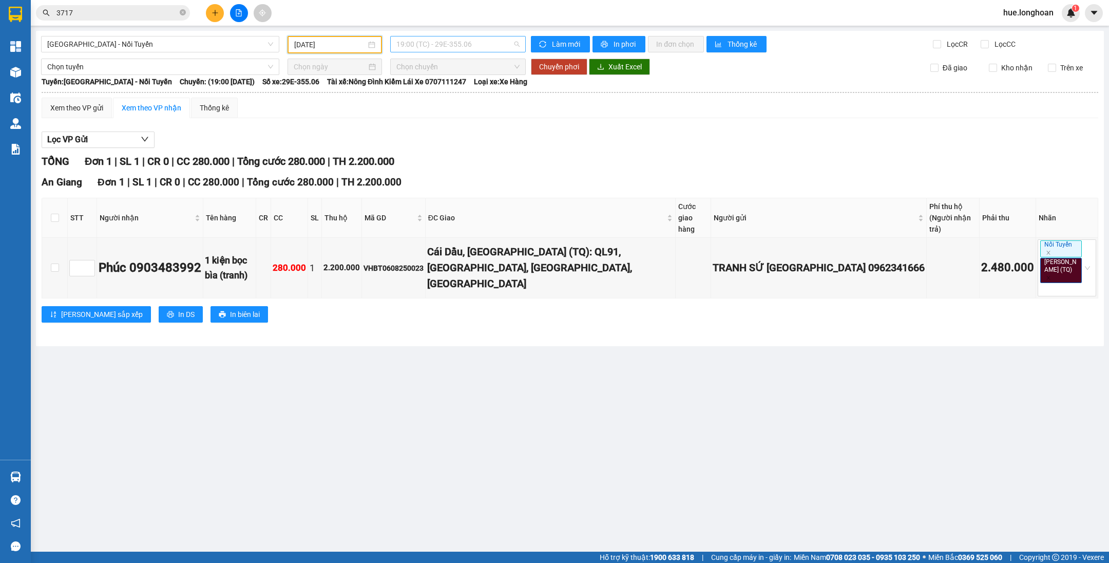
click at [422, 45] on span "19:00 (TC) - 29E-355.06" at bounding box center [457, 43] width 123 height 15
click at [473, 97] on div "20:00 (TC) - 29E-355.06" at bounding box center [436, 97] width 80 height 11
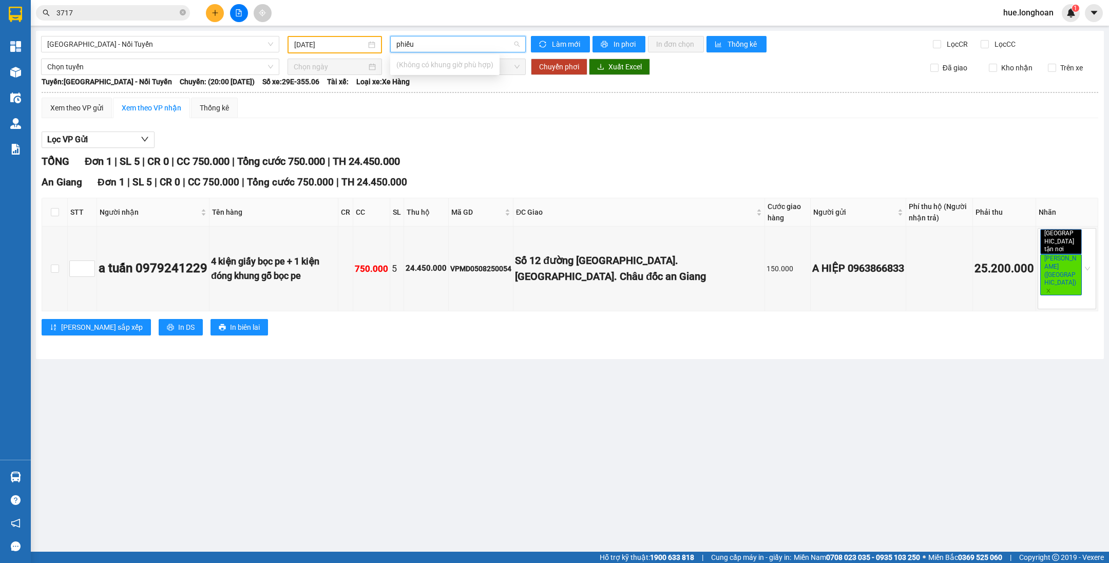
type input "phiếu"
click at [493, 49] on span "20:00 (TC) - 29E-355.06" at bounding box center [457, 43] width 123 height 15
click at [454, 117] on div "21:00 (TC) - 29E-355.06" at bounding box center [436, 113] width 80 height 11
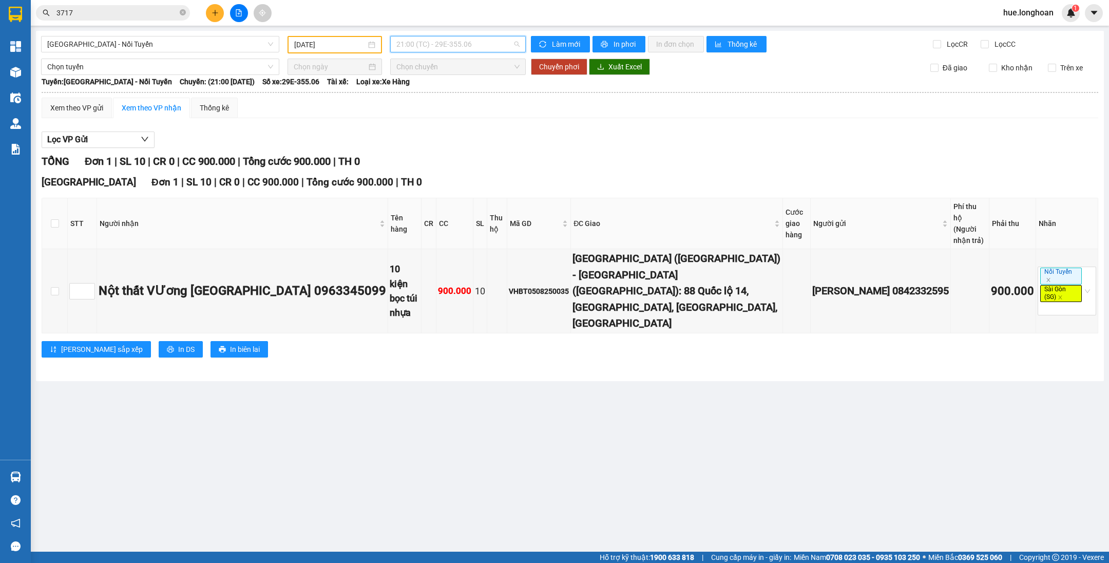
drag, startPoint x: 399, startPoint y: 44, endPoint x: 380, endPoint y: 49, distance: 19.2
click at [399, 43] on span "21:00 (TC) - 29E-355.06" at bounding box center [457, 43] width 123 height 15
click at [355, 49] on input "[DATE]" at bounding box center [330, 44] width 72 height 11
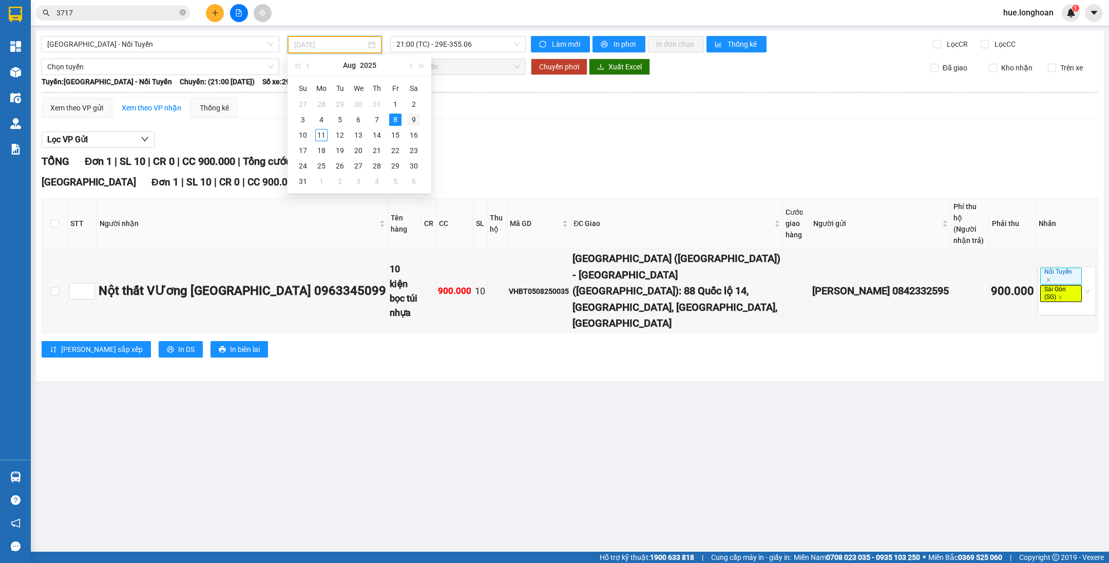
click at [411, 118] on div "9" at bounding box center [414, 119] width 12 height 12
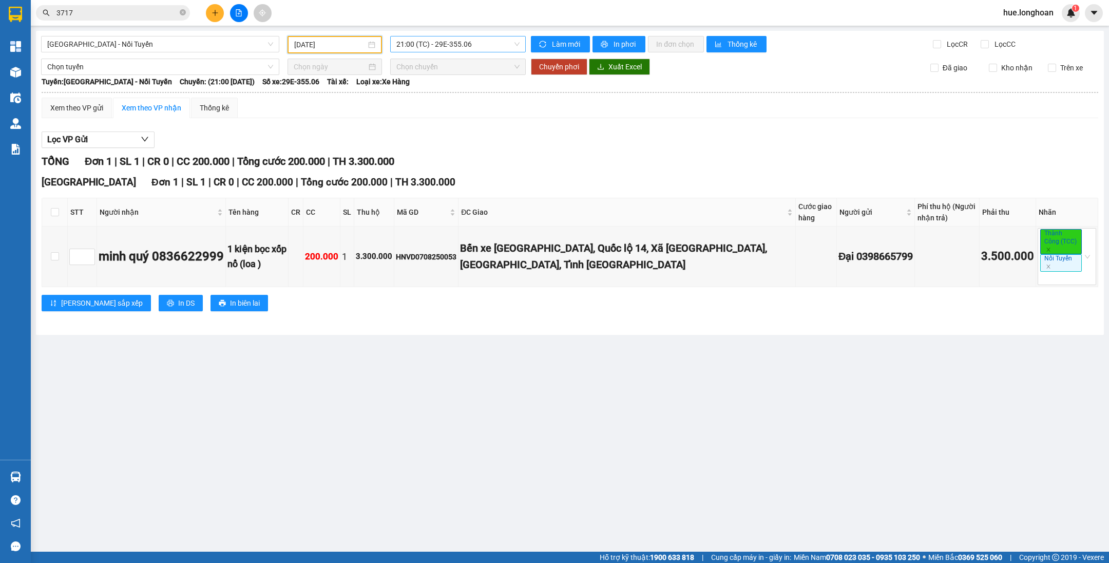
click at [424, 39] on span "21:00 (TC) - 29E-355.06" at bounding box center [457, 43] width 123 height 15
click at [432, 100] on div "22:00 (TC) - 29E-355.06" at bounding box center [436, 97] width 80 height 11
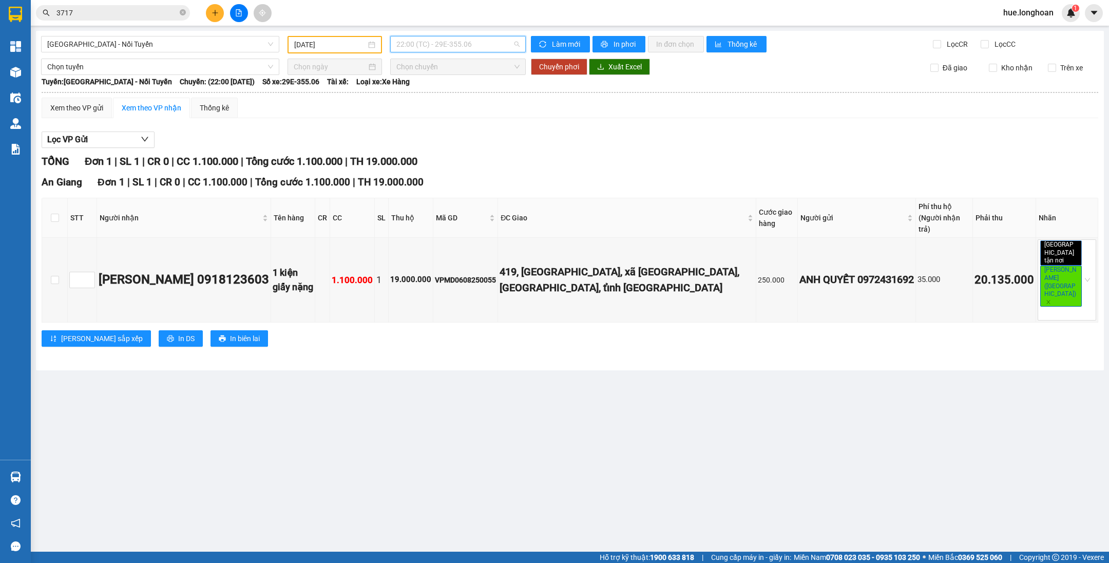
click at [436, 50] on span "22:00 (TC) - 29E-355.06" at bounding box center [457, 43] width 123 height 15
click at [440, 112] on div "23:00 (TC) - 29E-355.06" at bounding box center [436, 113] width 80 height 11
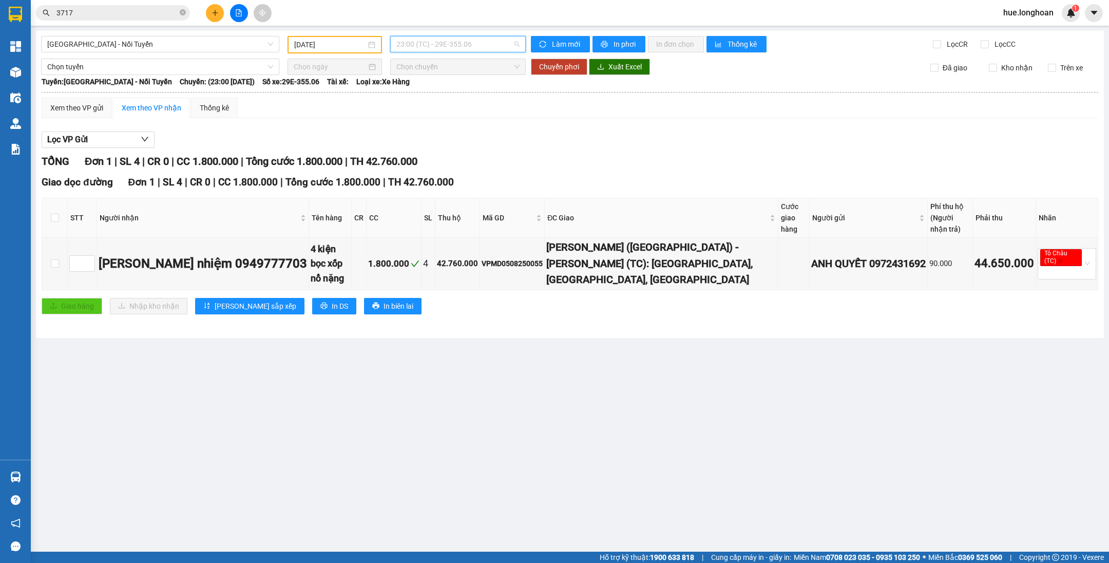
click at [424, 45] on span "23:00 (TC) - 29E-355.06" at bounding box center [457, 43] width 123 height 15
click at [358, 40] on input "[DATE]" at bounding box center [330, 44] width 72 height 11
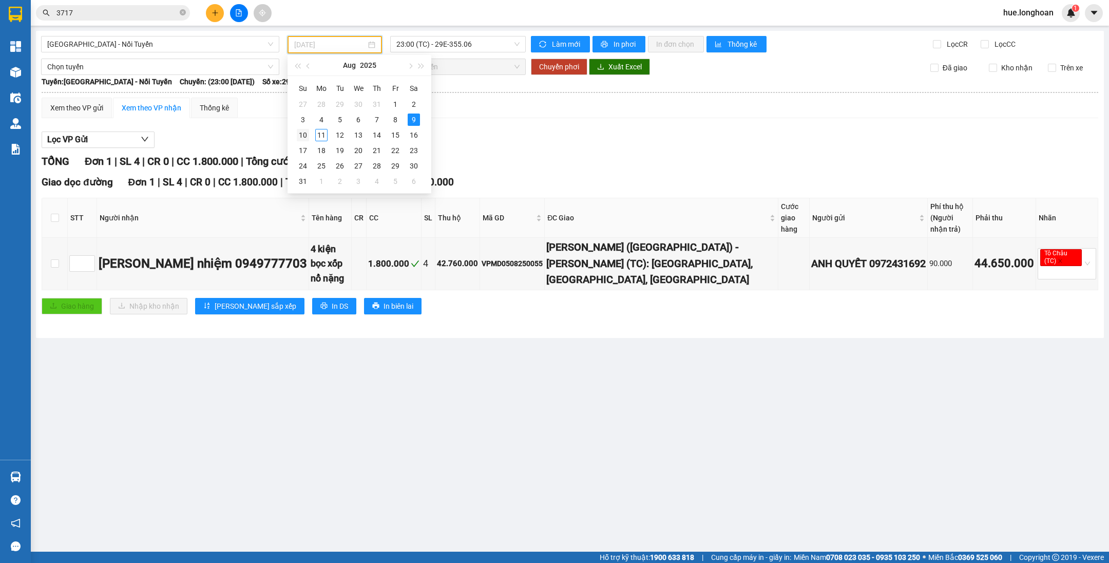
click at [306, 131] on div "10" at bounding box center [303, 135] width 12 height 12
type input "[DATE]"
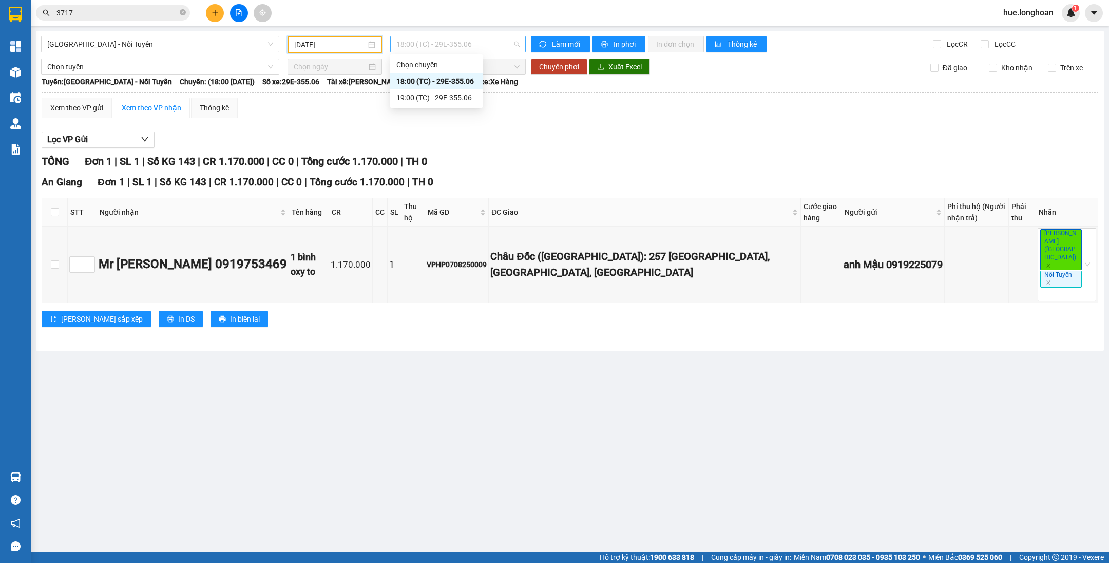
click at [424, 45] on span "18:00 (TC) - 29E-355.06" at bounding box center [457, 43] width 123 height 15
click at [428, 103] on div "19:00 (TC) - 29E-355.06" at bounding box center [436, 97] width 92 height 16
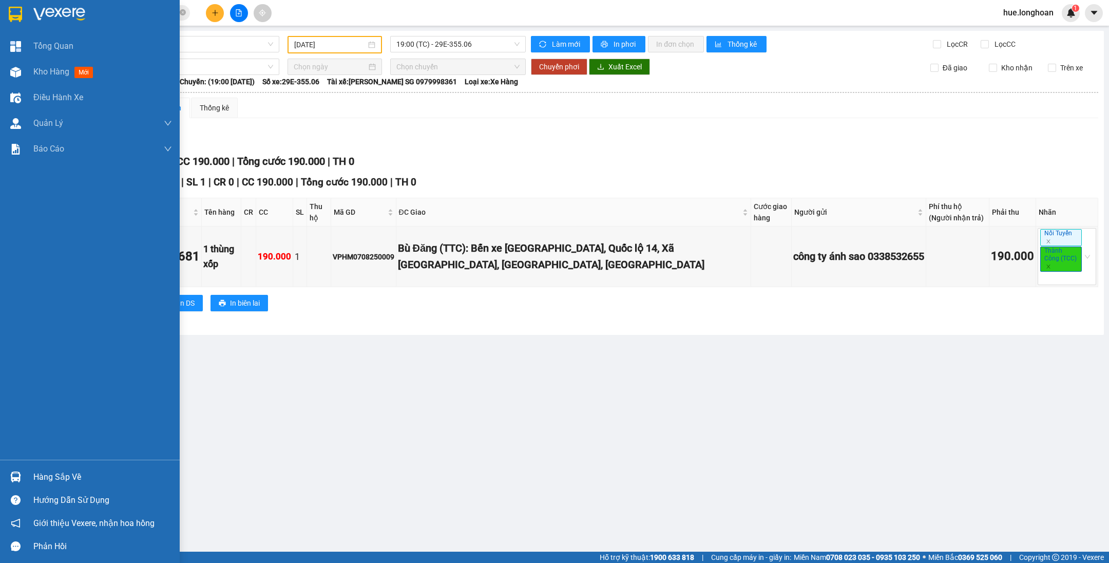
click at [28, 12] on div at bounding box center [90, 16] width 180 height 33
